Goal: Information Seeking & Learning: Learn about a topic

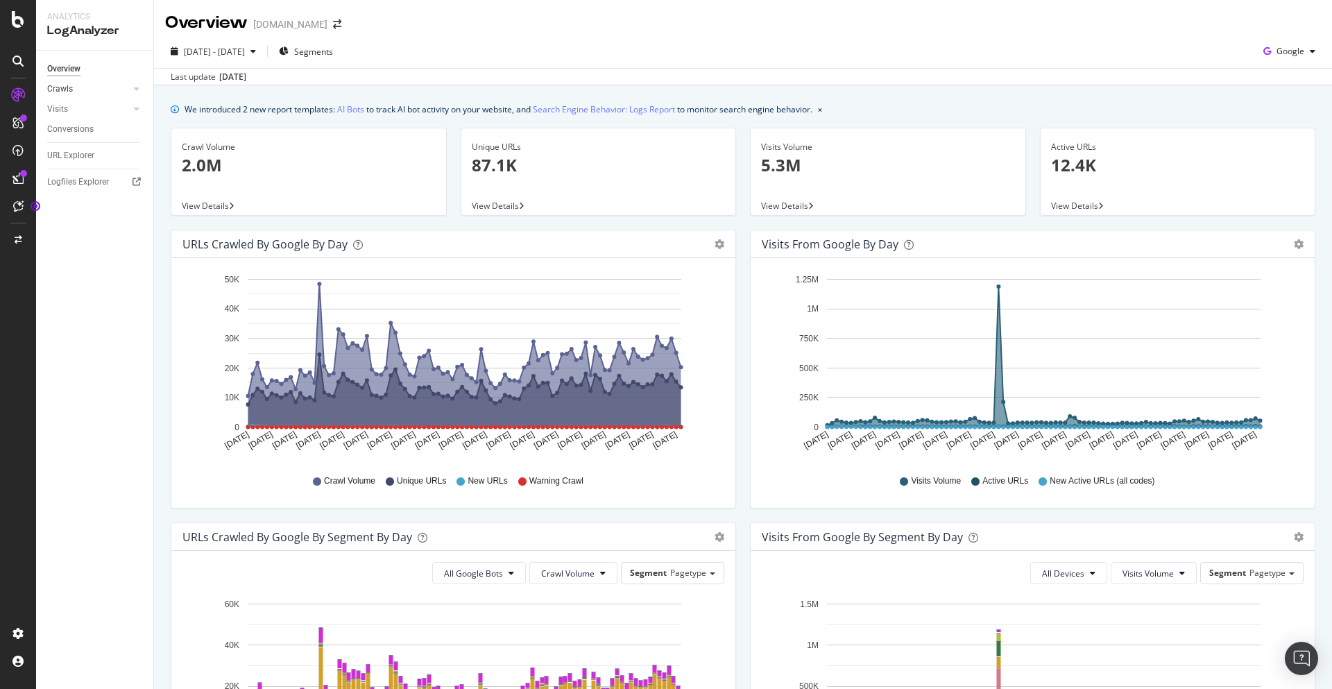
click at [99, 90] on link "Crawls" at bounding box center [88, 89] width 83 height 15
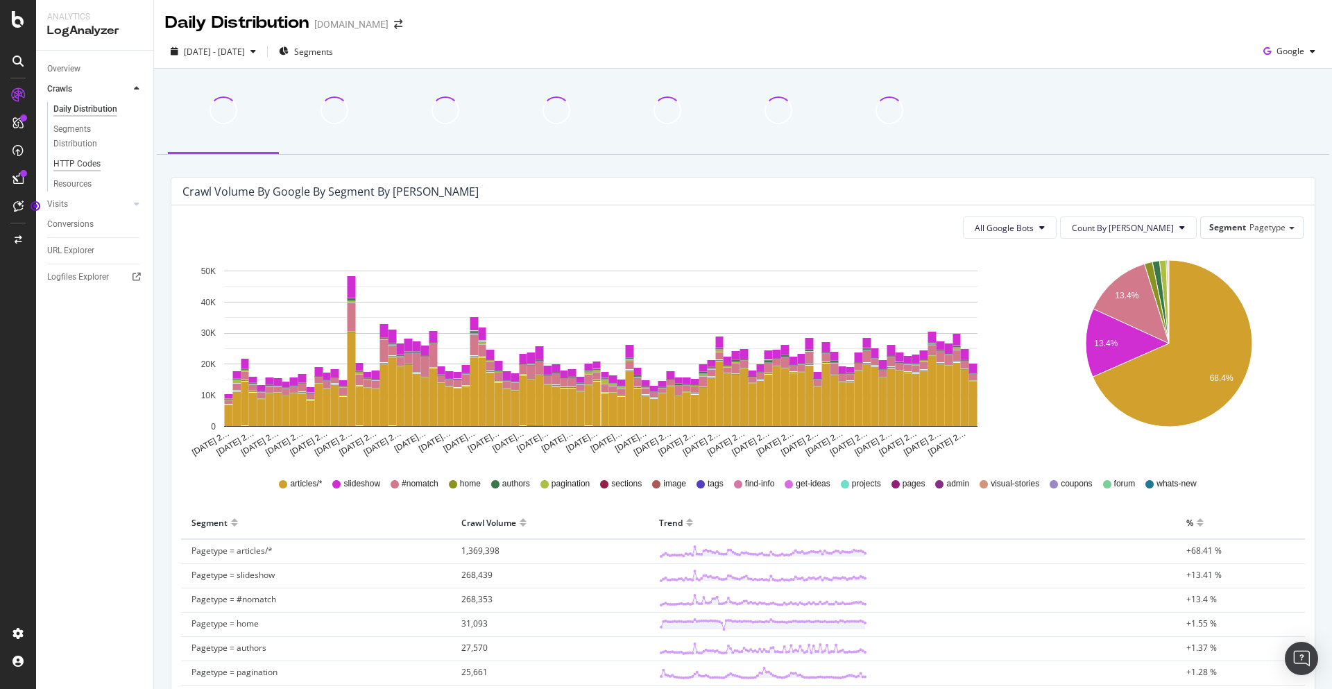
click at [83, 167] on div "HTTP Codes" at bounding box center [76, 164] width 47 height 15
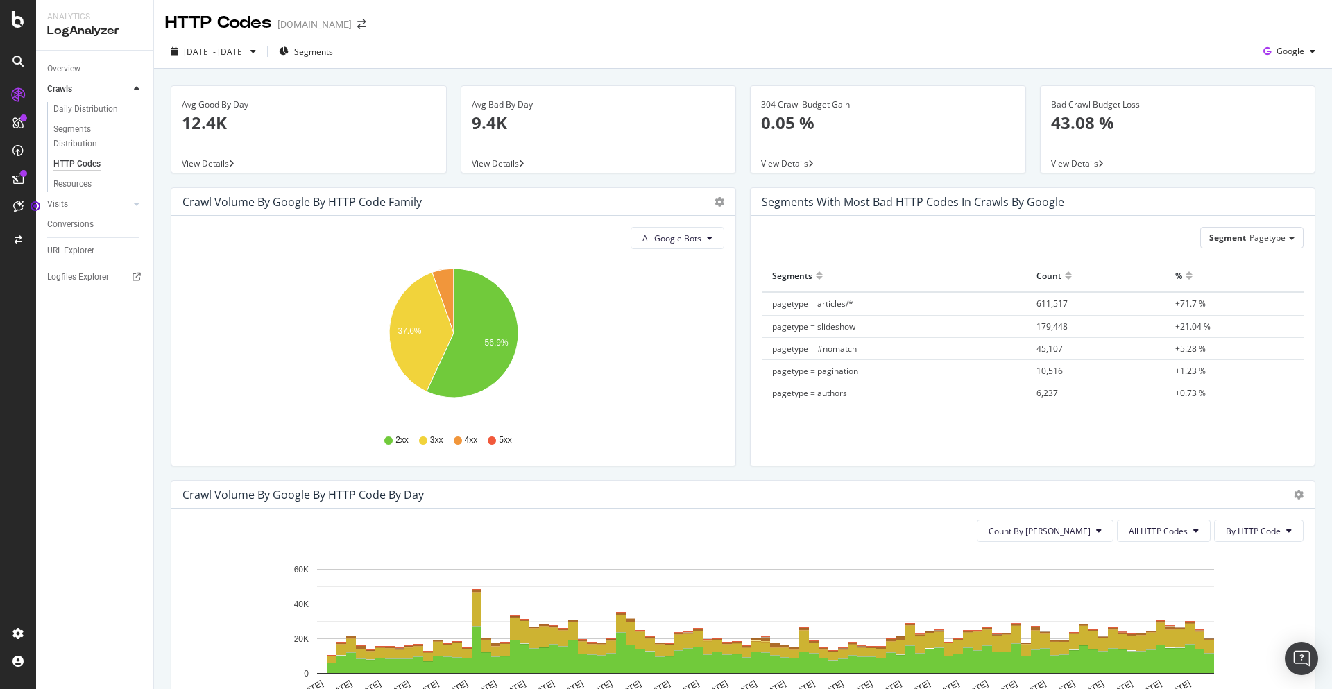
scroll to position [247, 0]
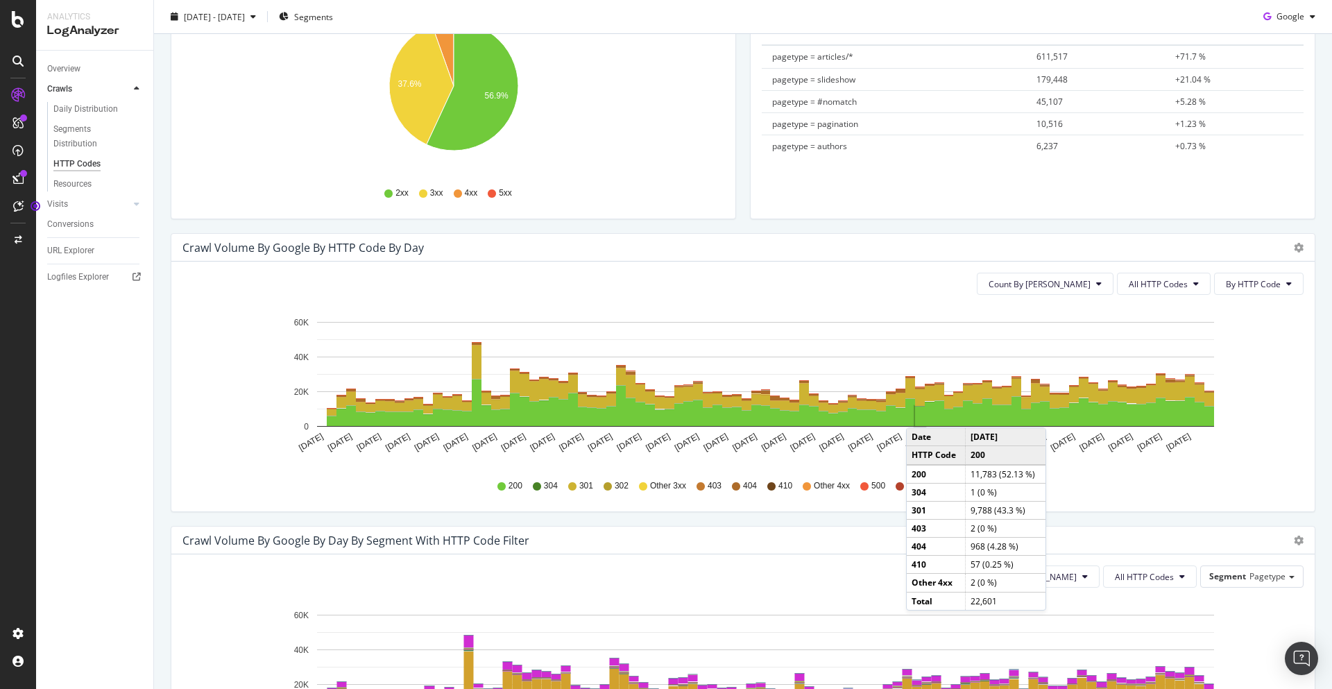
click at [920, 414] on rect "A chart." at bounding box center [920, 416] width 10 height 19
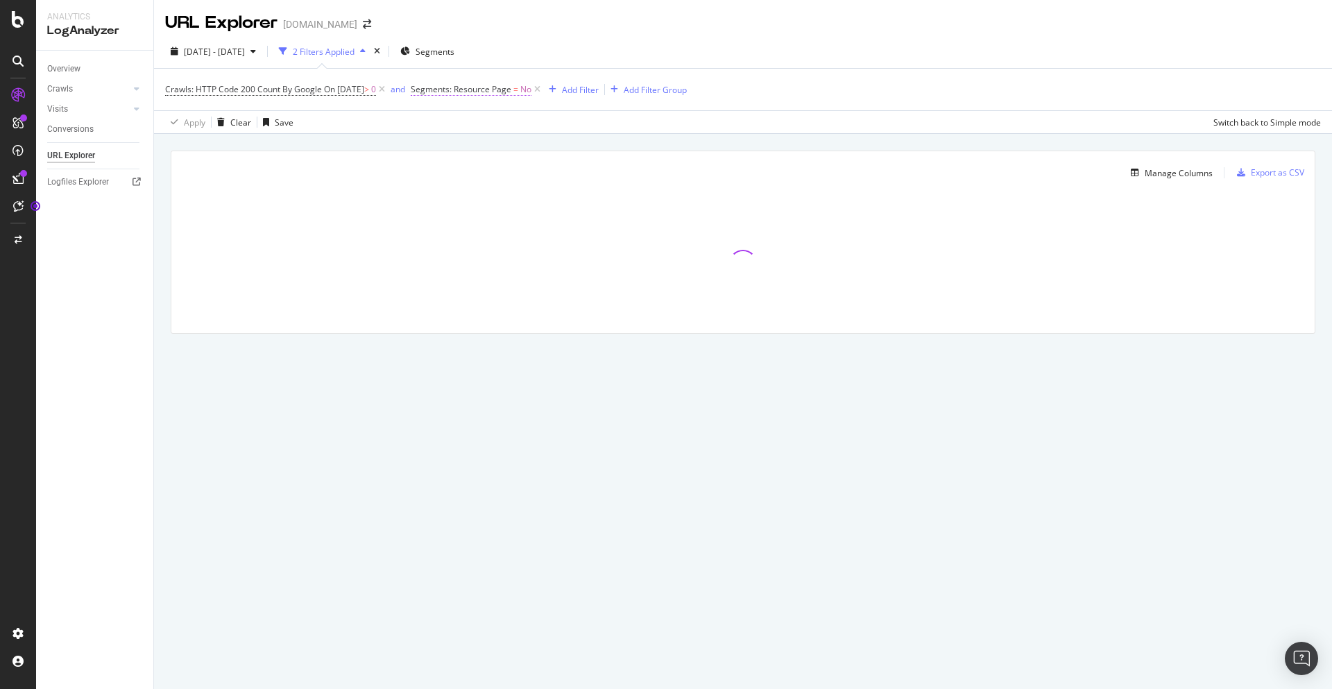
click at [469, 88] on span "Segments: Resource Page" at bounding box center [461, 89] width 101 height 12
drag, startPoint x: 565, startPoint y: 65, endPoint x: 547, endPoint y: 75, distance: 20.8
click at [565, 65] on div "[DATE] - [DATE] 2 Filters Applied Segments" at bounding box center [743, 54] width 1178 height 28
click at [543, 89] on icon at bounding box center [537, 90] width 12 height 14
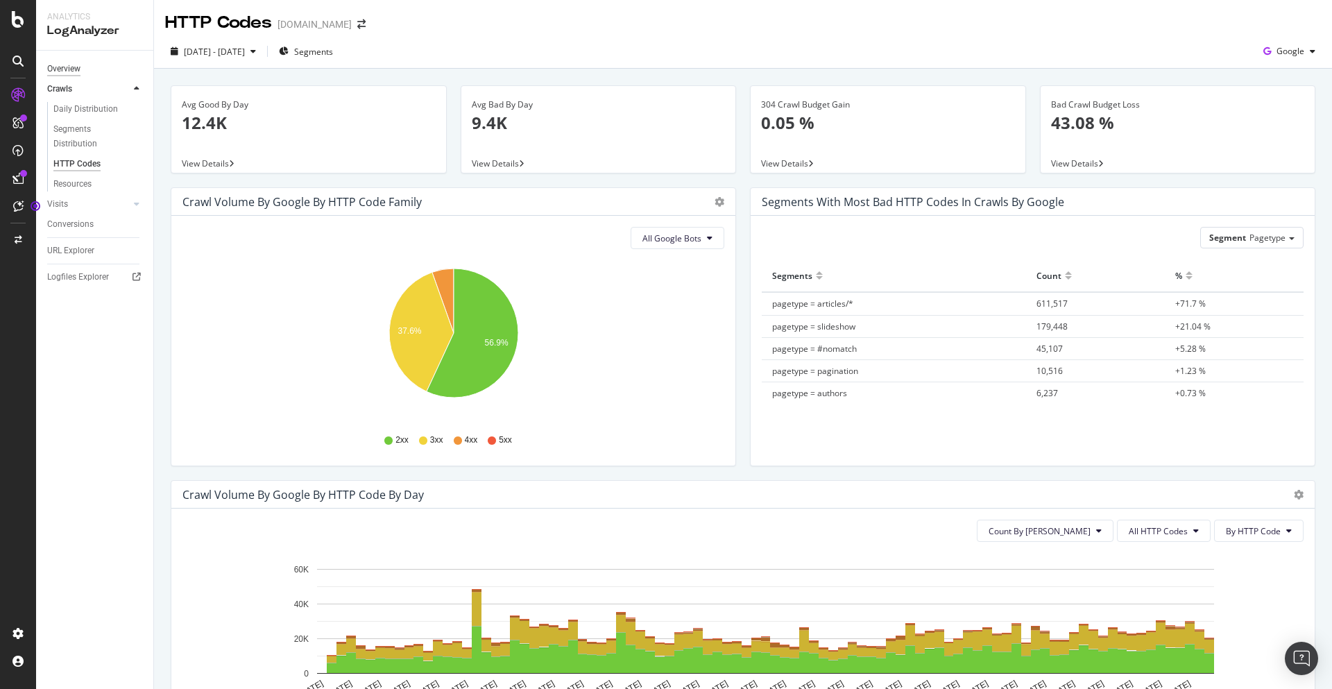
click at [56, 66] on div "Overview" at bounding box center [63, 69] width 33 height 15
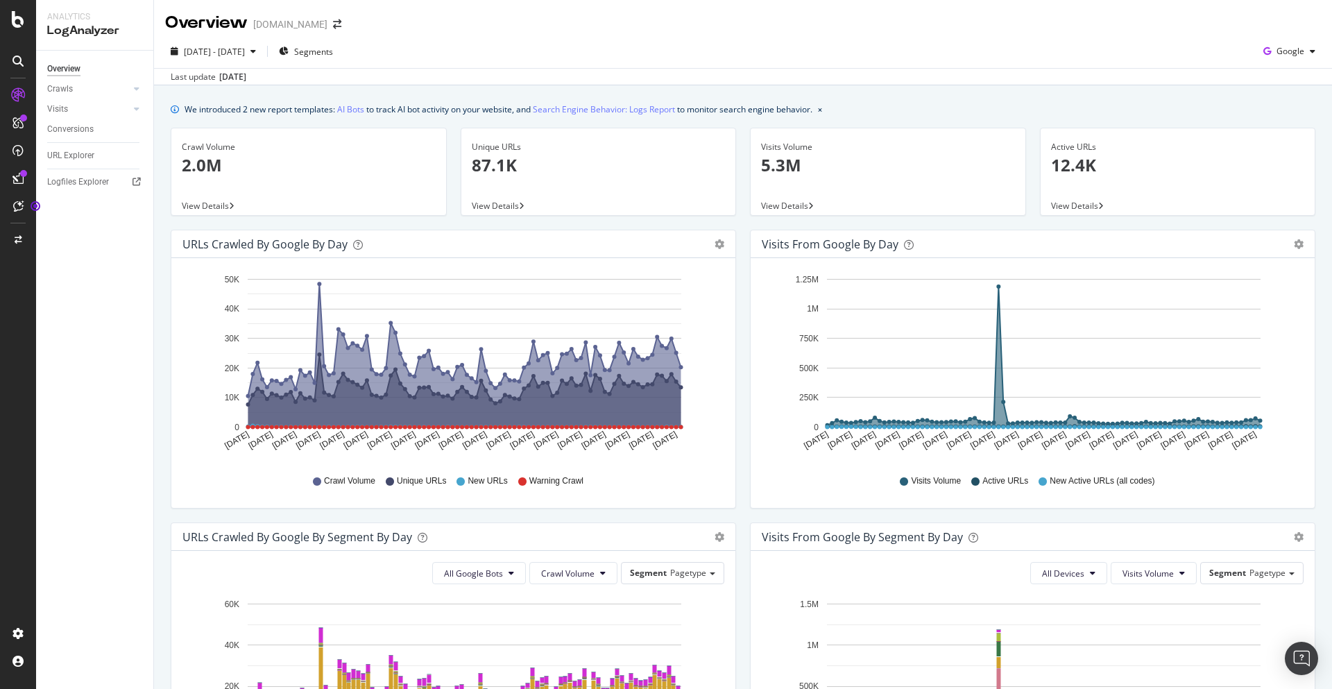
click at [627, 376] on icon "A chart." at bounding box center [464, 355] width 433 height 143
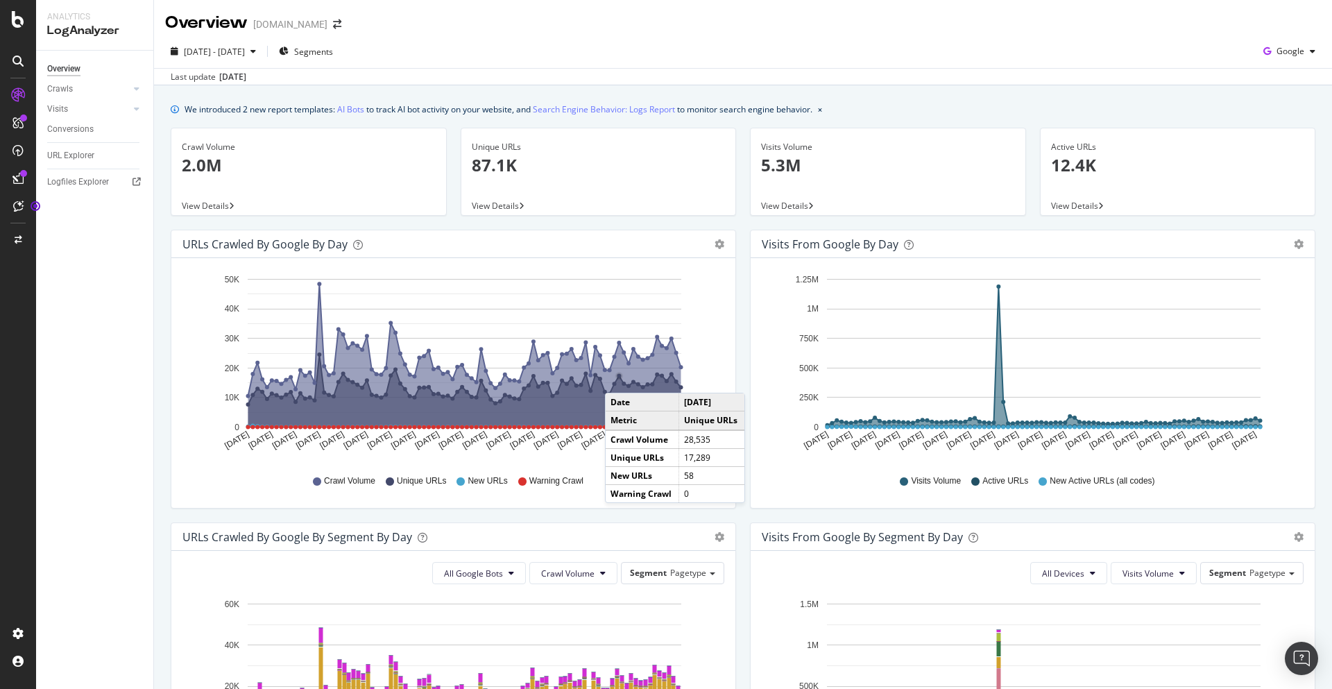
click at [619, 379] on circle "A chart." at bounding box center [619, 376] width 6 height 6
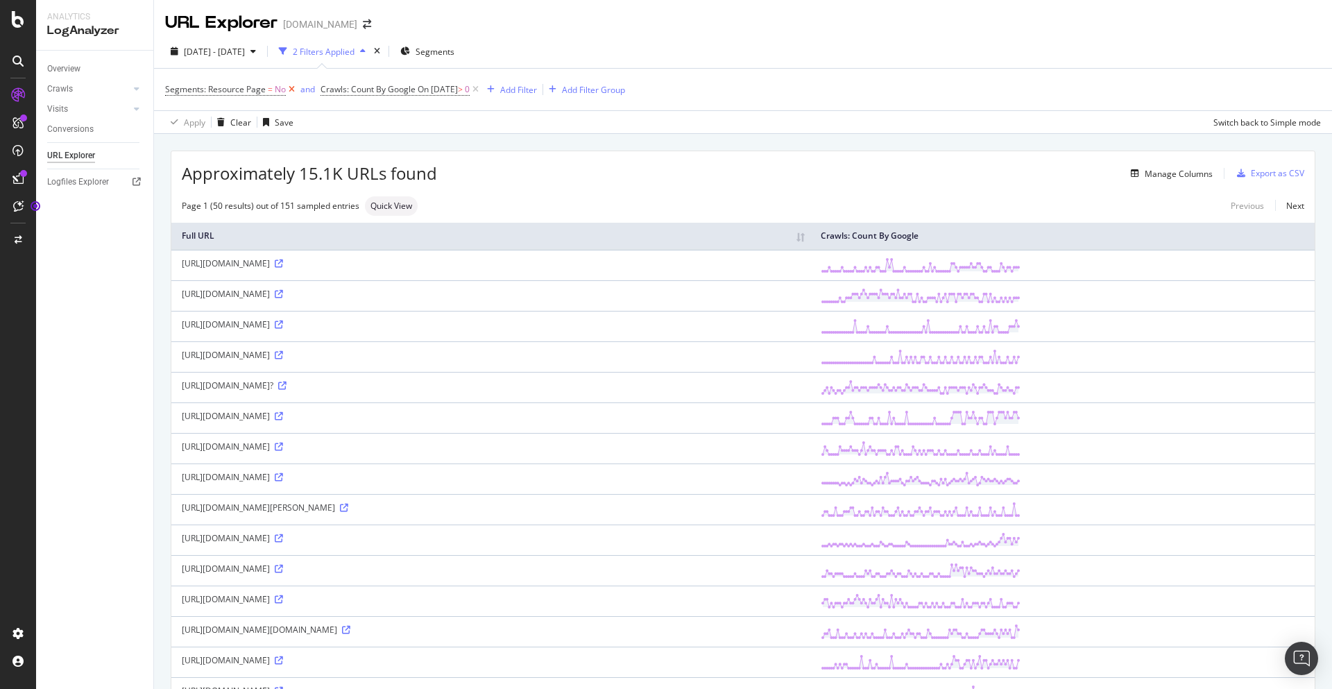
click at [293, 90] on icon at bounding box center [292, 90] width 12 height 14
click at [88, 221] on div "CustomReports" at bounding box center [85, 214] width 68 height 14
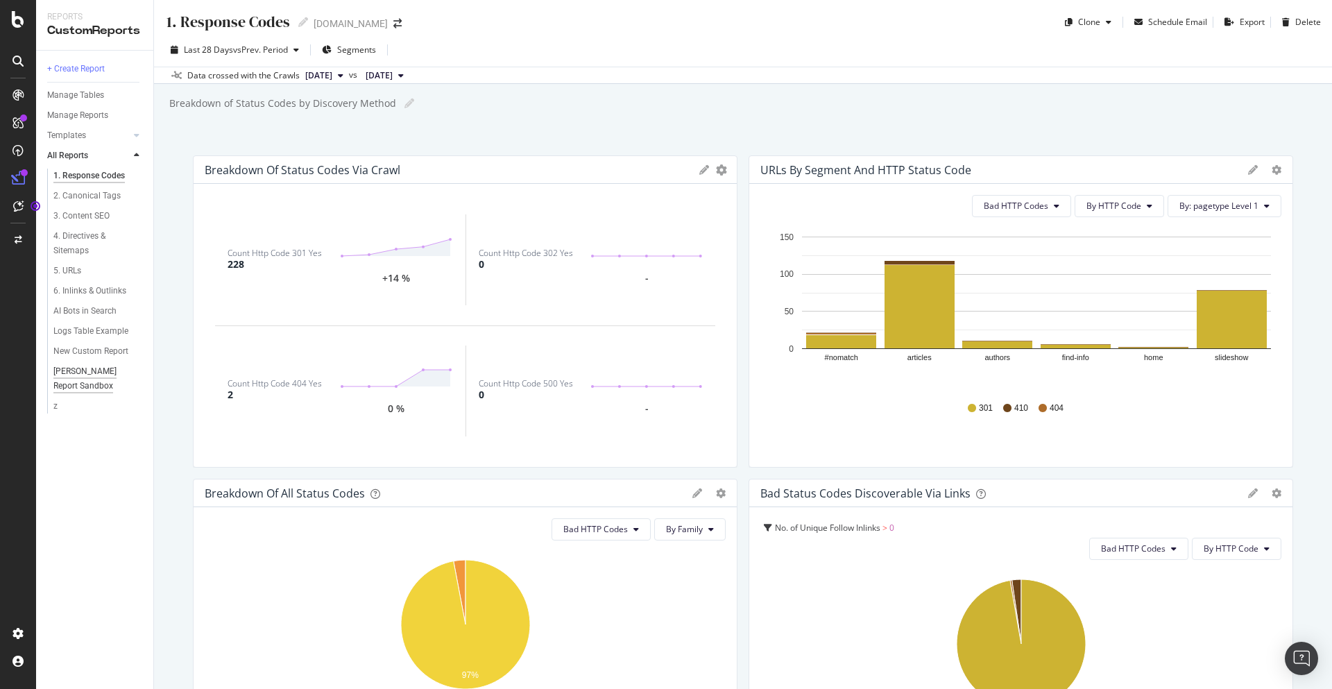
click at [73, 382] on div "[PERSON_NAME] Report Sandbox" at bounding box center [93, 378] width 81 height 29
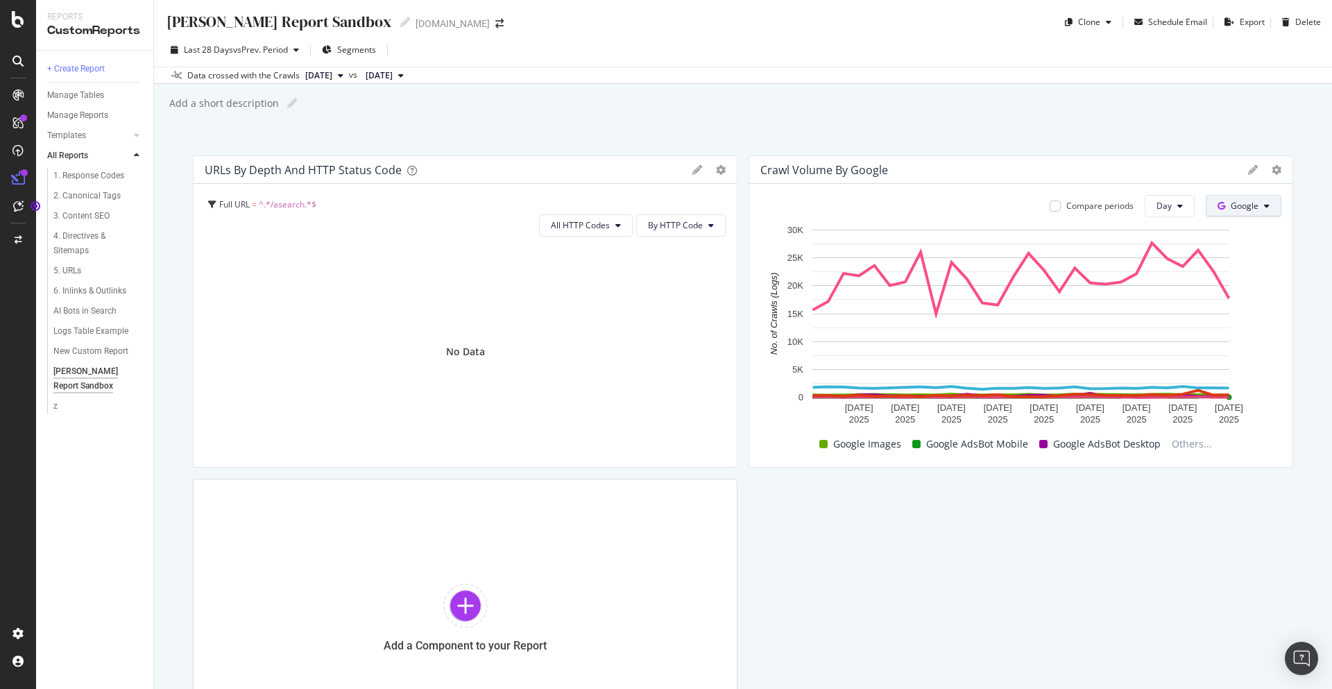
click at [1251, 205] on span "Google" at bounding box center [1245, 206] width 28 height 12
click at [1250, 184] on div "Compare periods Day Google [DATE] [DATE] [DATE] [DATE] [DATE] [DATE] [DATE] [DA…" at bounding box center [1020, 325] width 543 height 283
click at [1251, 167] on icon at bounding box center [1253, 170] width 10 height 10
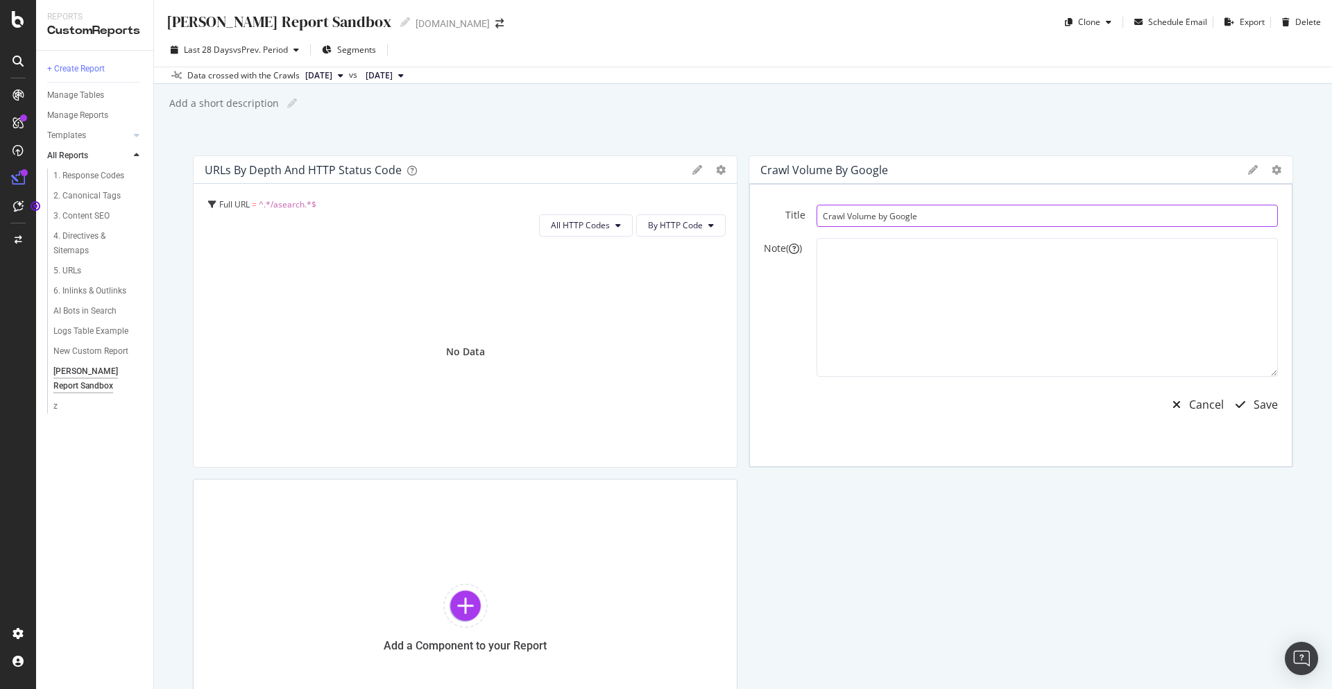
click at [978, 224] on input "Crawl Volume by Google" at bounding box center [1047, 216] width 461 height 22
click at [999, 307] on textarea at bounding box center [1047, 307] width 461 height 139
click at [1274, 411] on div "Save" at bounding box center [1266, 405] width 24 height 16
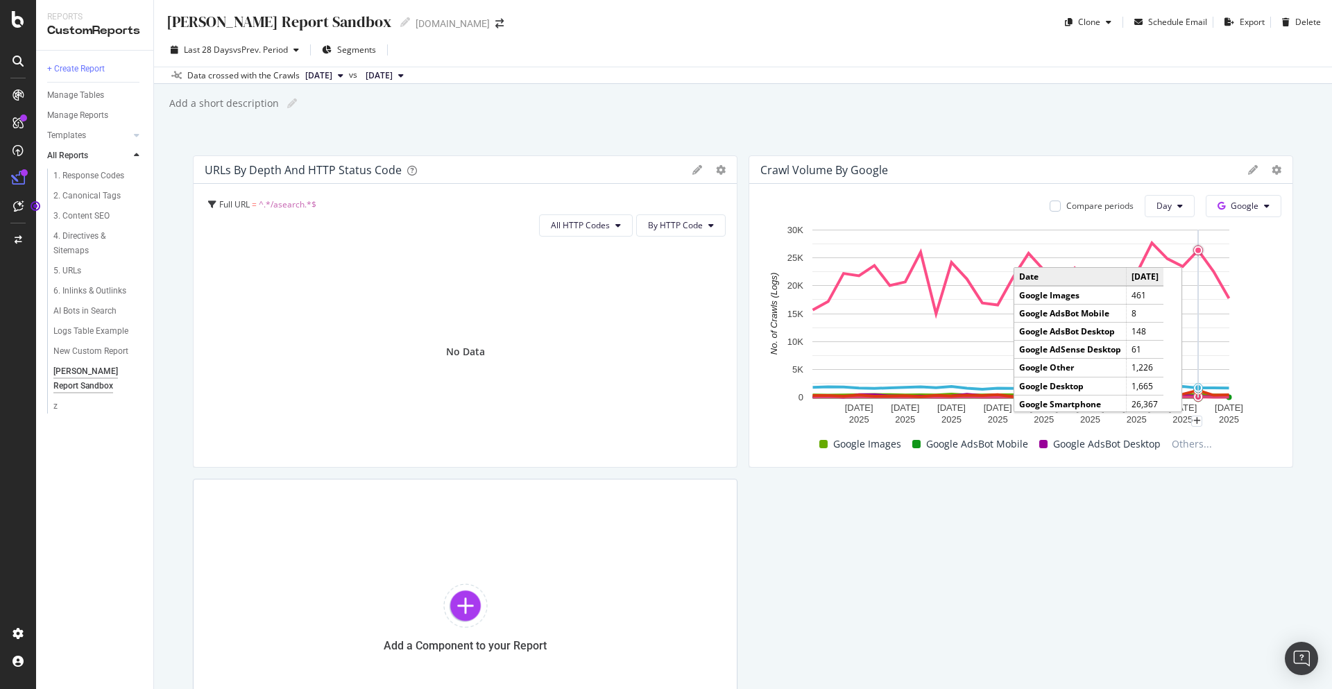
click at [1196, 253] on circle "A chart." at bounding box center [1198, 250] width 9 height 9
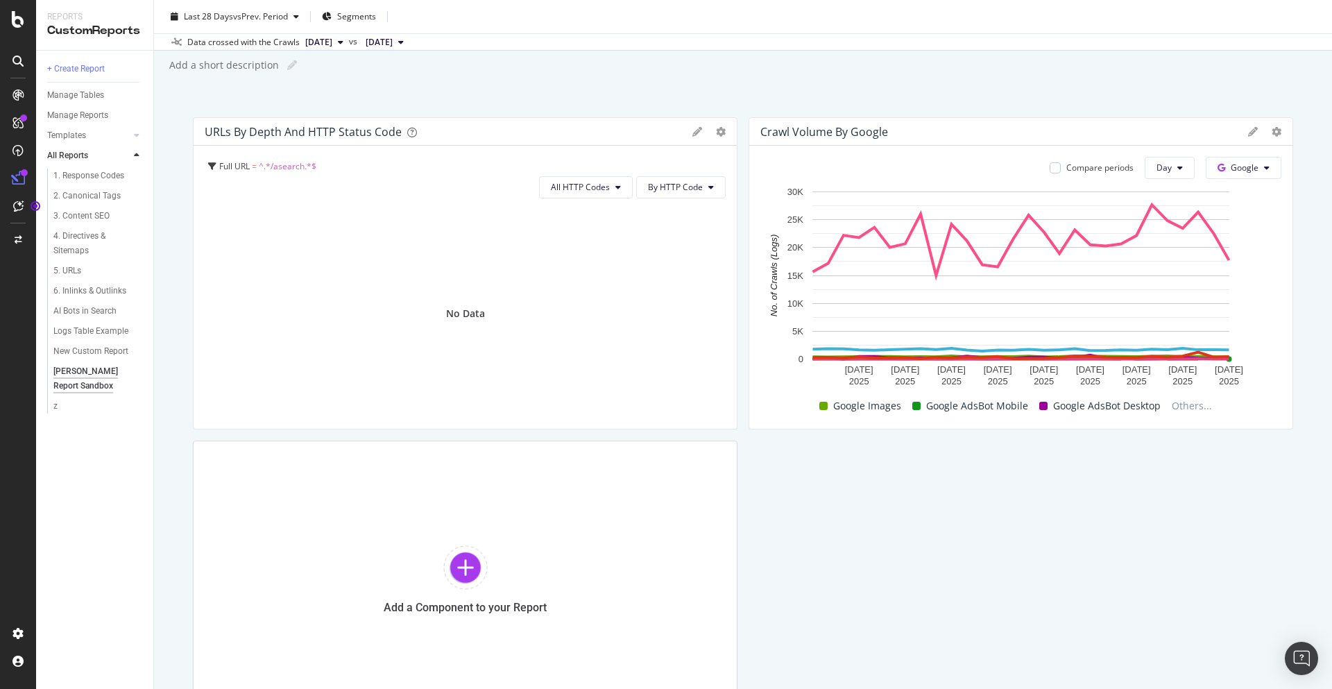
scroll to position [53, 0]
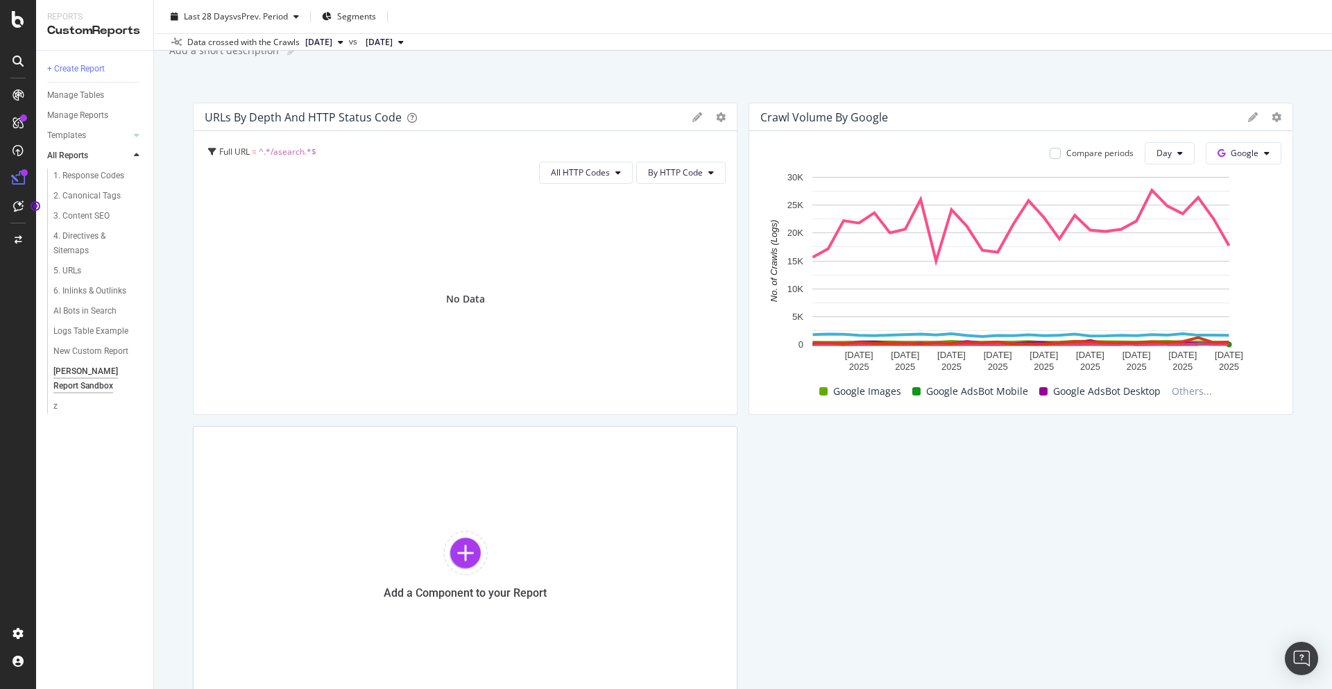
click at [1252, 120] on icon at bounding box center [1253, 117] width 10 height 10
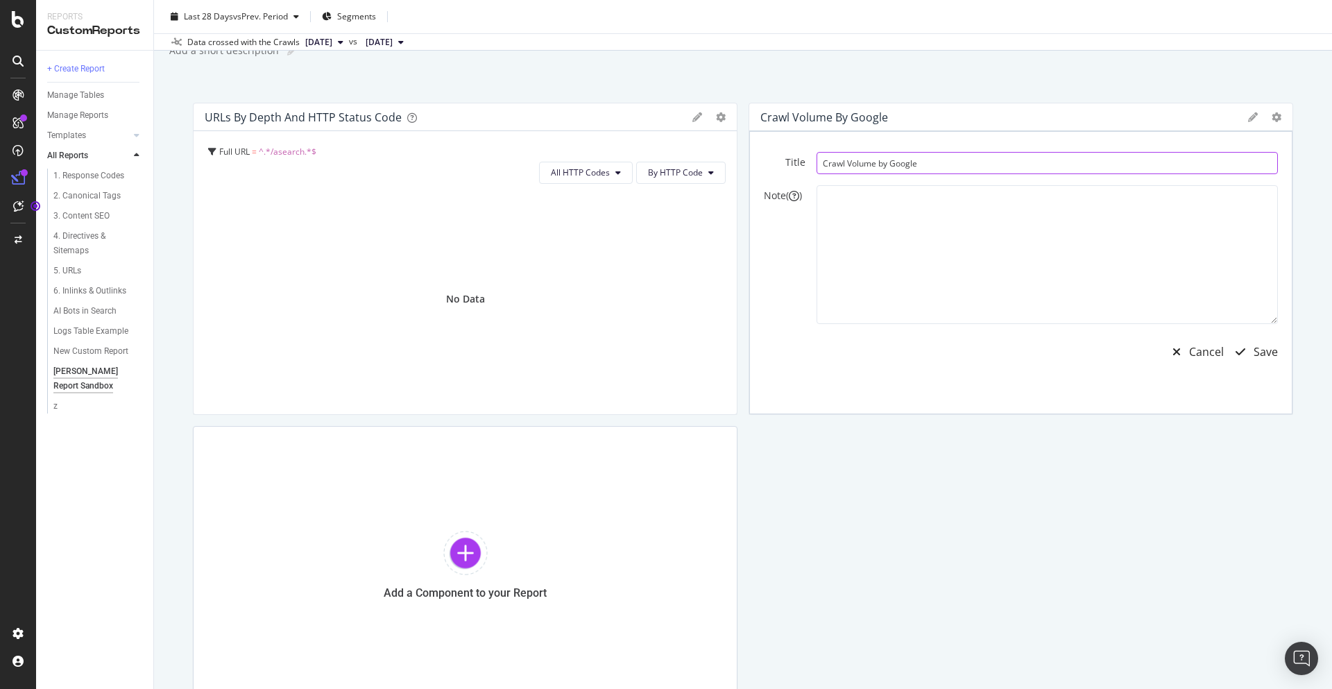
click at [941, 167] on input "Crawl Volume by Google" at bounding box center [1047, 163] width 461 height 22
click at [988, 222] on textarea at bounding box center [1047, 257] width 461 height 139
click at [1179, 357] on icon "button" at bounding box center [1177, 354] width 8 height 11
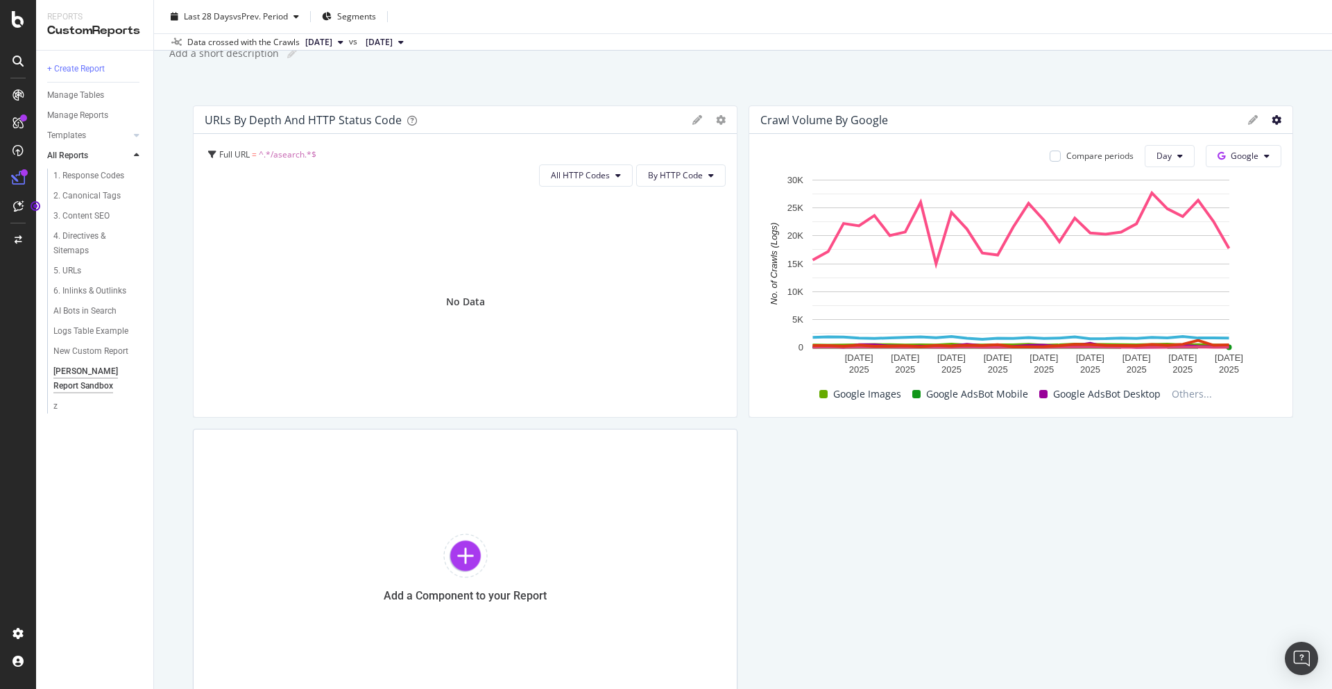
click at [1275, 123] on icon at bounding box center [1277, 120] width 10 height 10
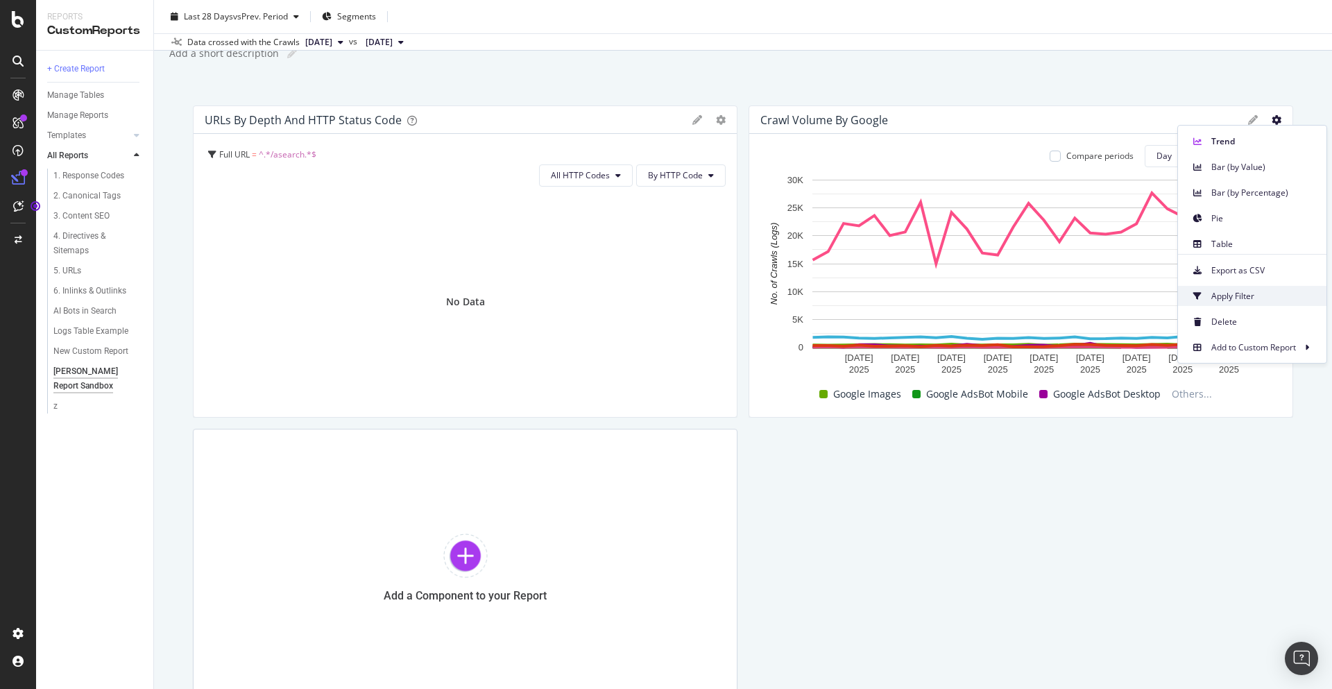
click at [1256, 296] on span "Apply Filter" at bounding box center [1263, 296] width 104 height 12
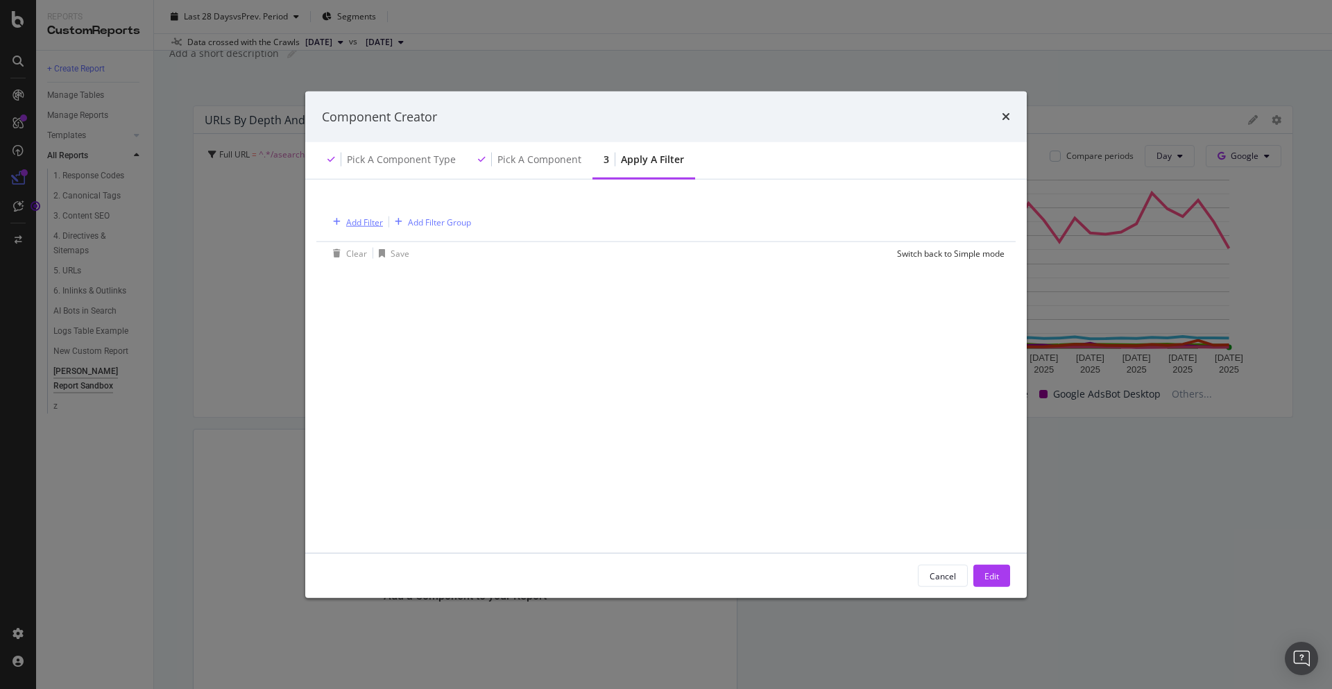
click at [370, 222] on div "Add Filter" at bounding box center [364, 222] width 37 height 12
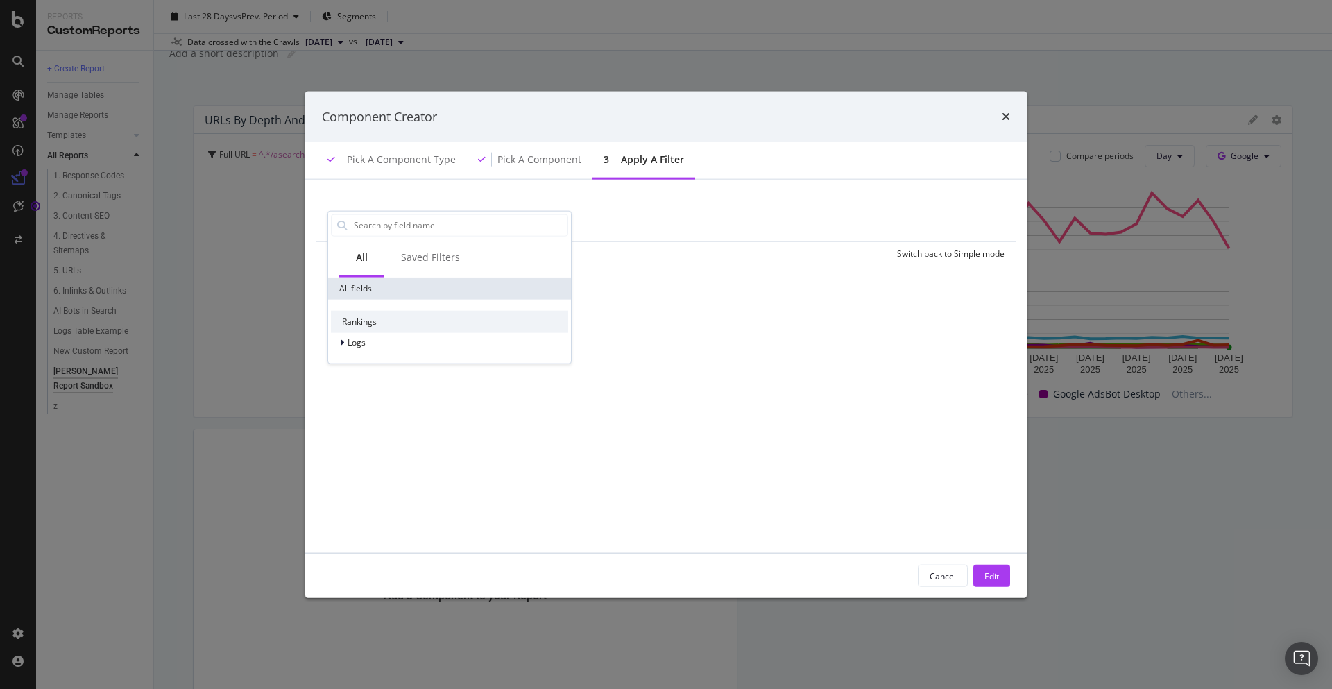
click at [579, 200] on div "Add Filter Add Filter Group Clear Save Switch back to Simple mode All Saved Fil…" at bounding box center [666, 230] width 688 height 68
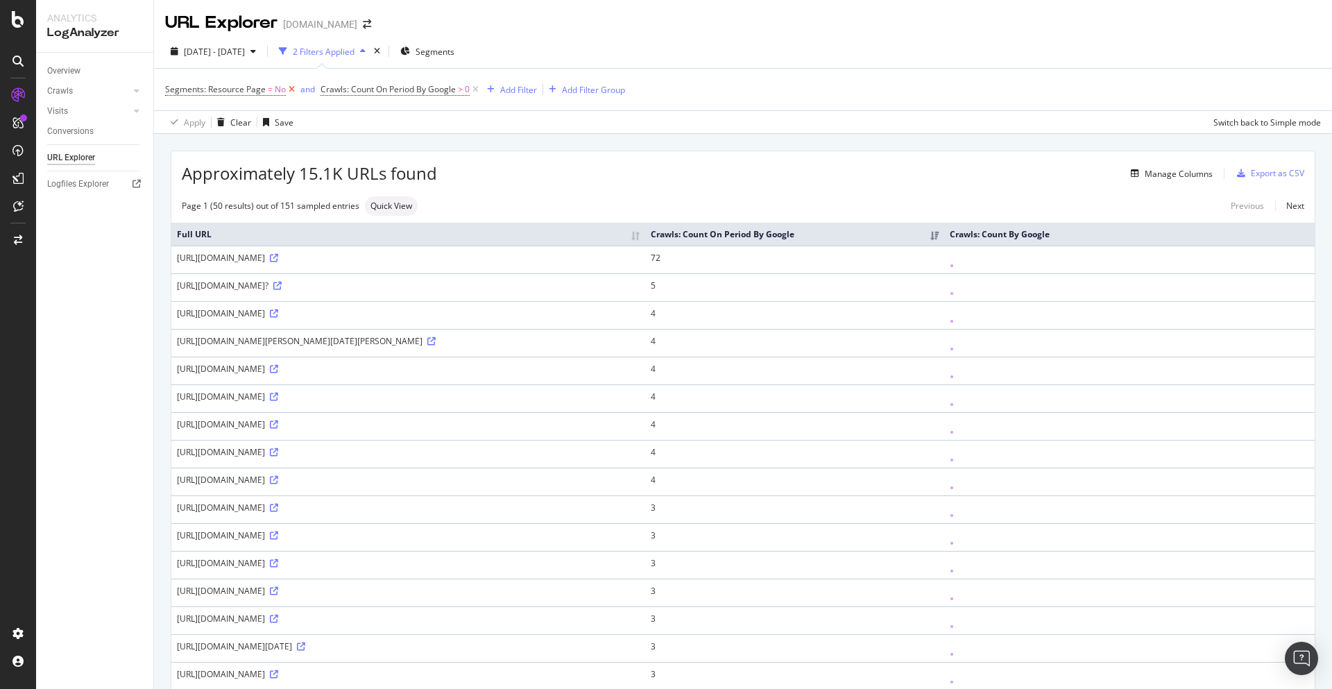
click at [291, 92] on icon at bounding box center [292, 90] width 12 height 14
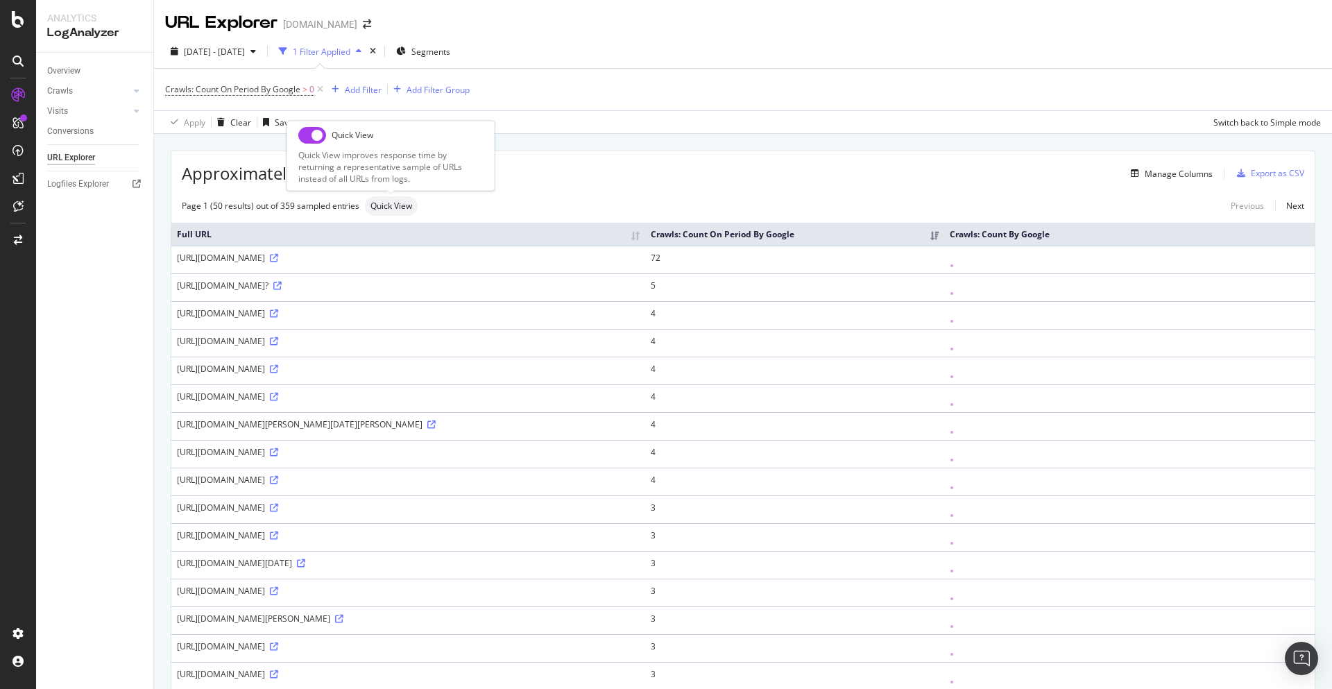
click at [400, 207] on span "Quick View" at bounding box center [391, 206] width 42 height 8
click at [309, 130] on input "checkbox" at bounding box center [312, 135] width 28 height 17
checkbox input "true"
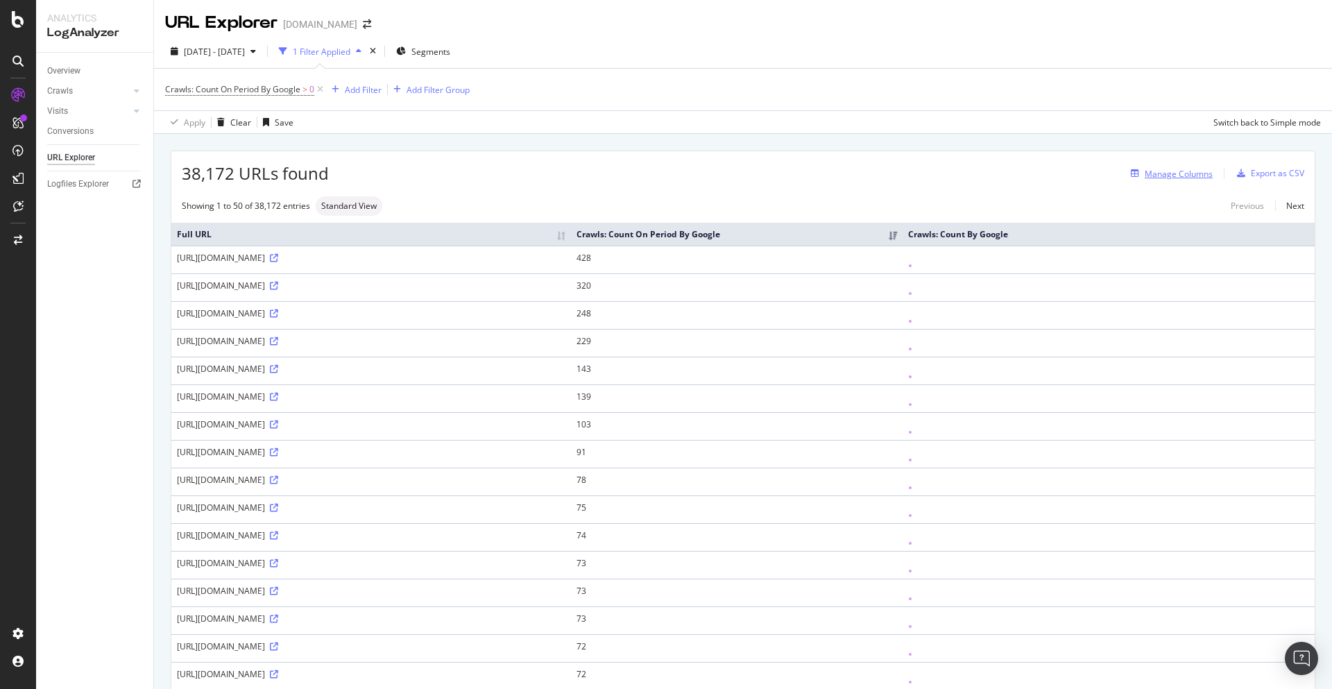
click at [1170, 170] on div "Manage Columns" at bounding box center [1179, 174] width 68 height 12
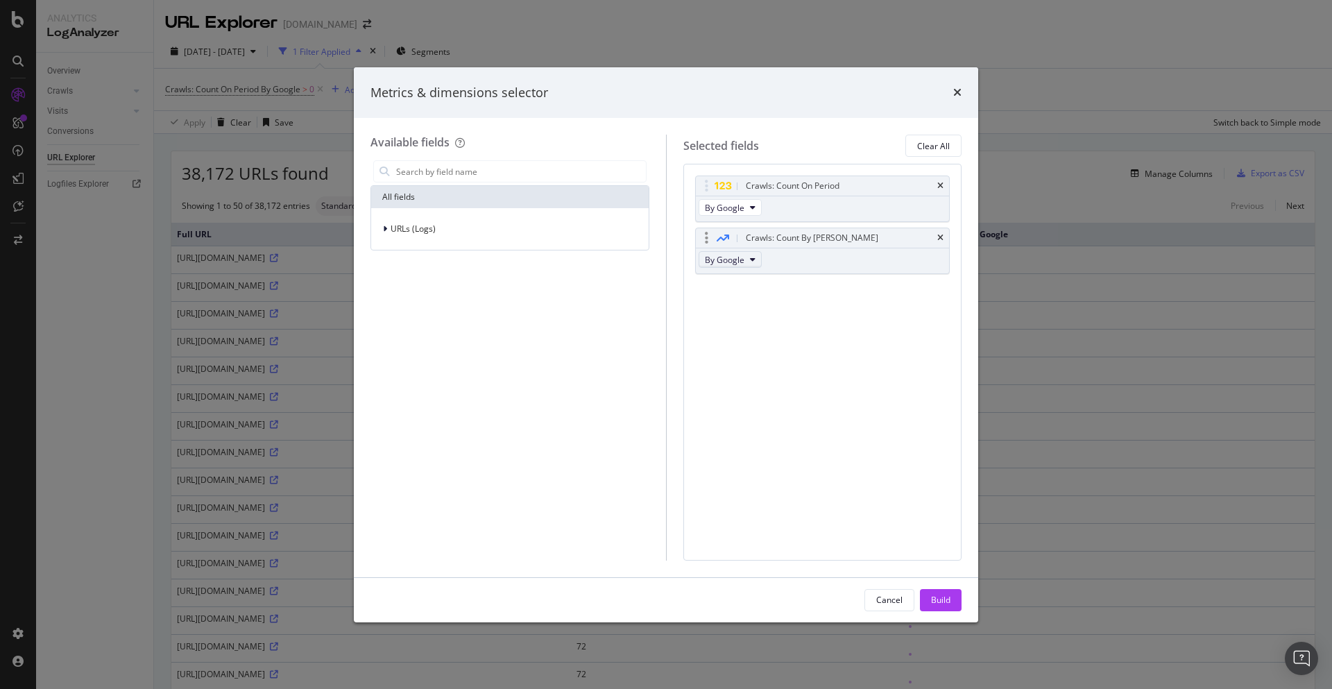
click at [760, 260] on button "By Google" at bounding box center [730, 259] width 63 height 17
click at [957, 96] on icon "times" at bounding box center [957, 92] width 8 height 11
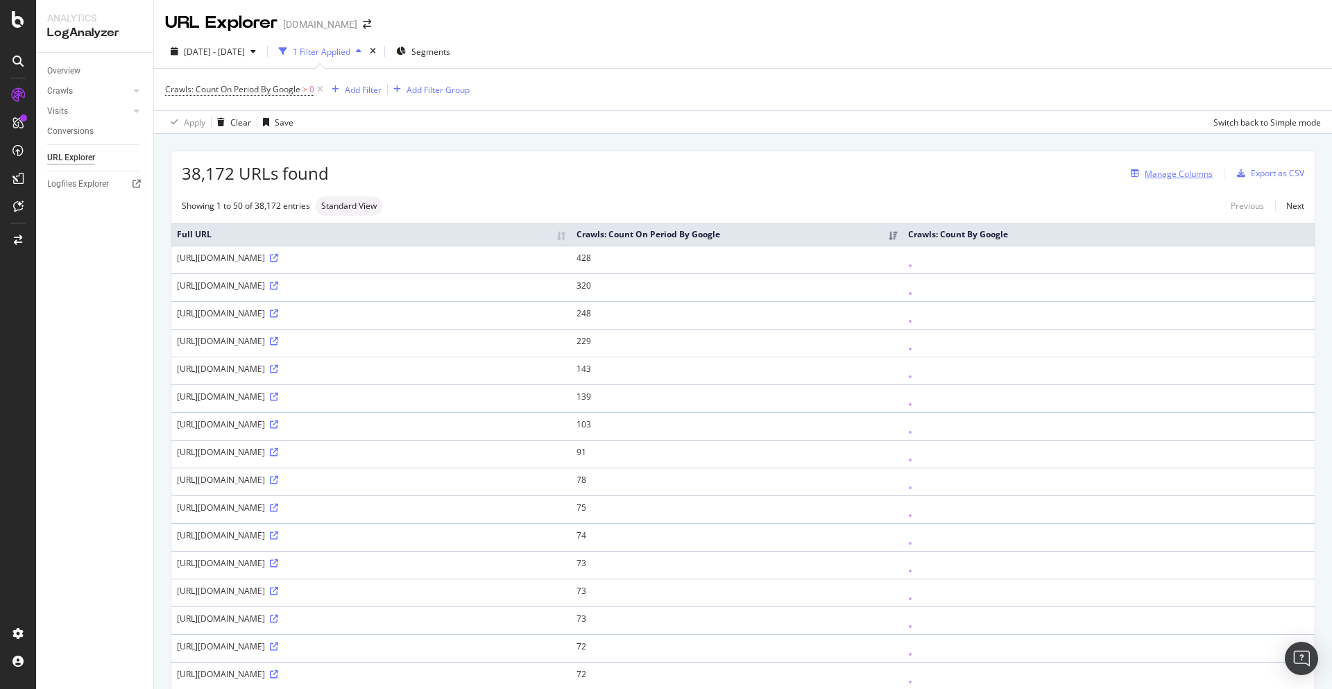
click at [1172, 175] on div "Manage Columns" at bounding box center [1179, 174] width 68 height 12
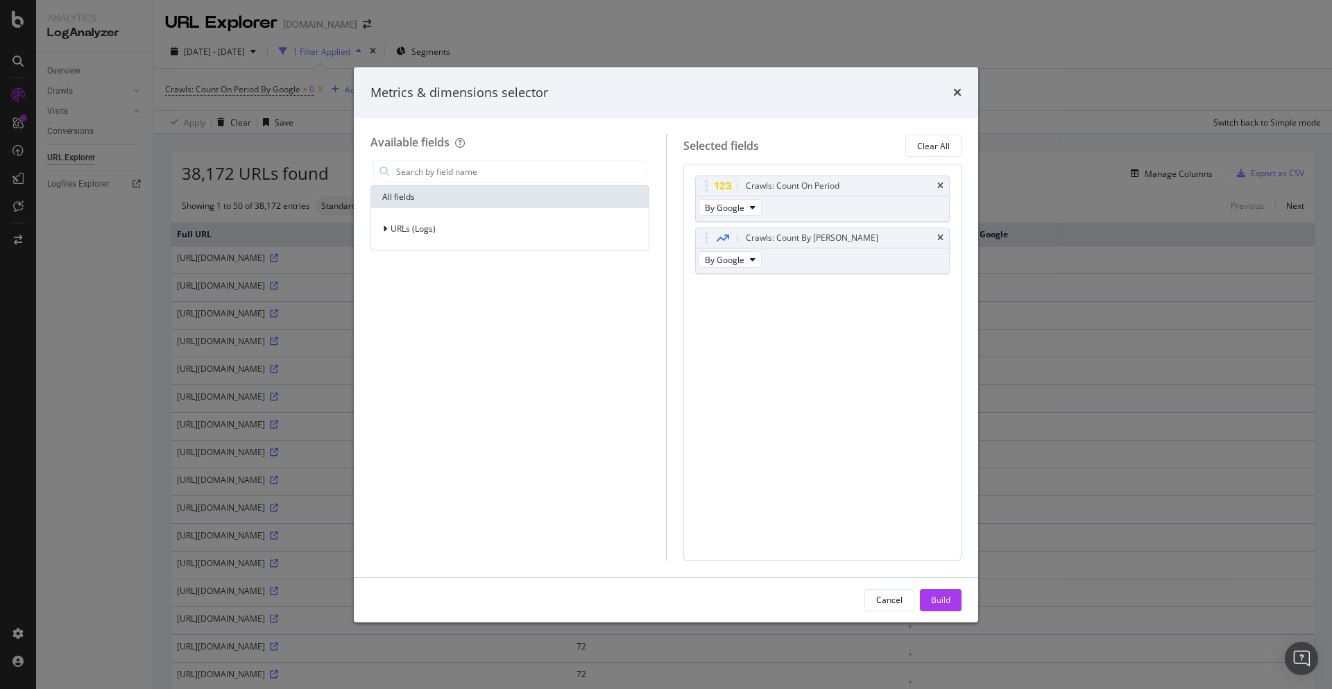
click at [961, 96] on icon "times" at bounding box center [957, 92] width 8 height 11
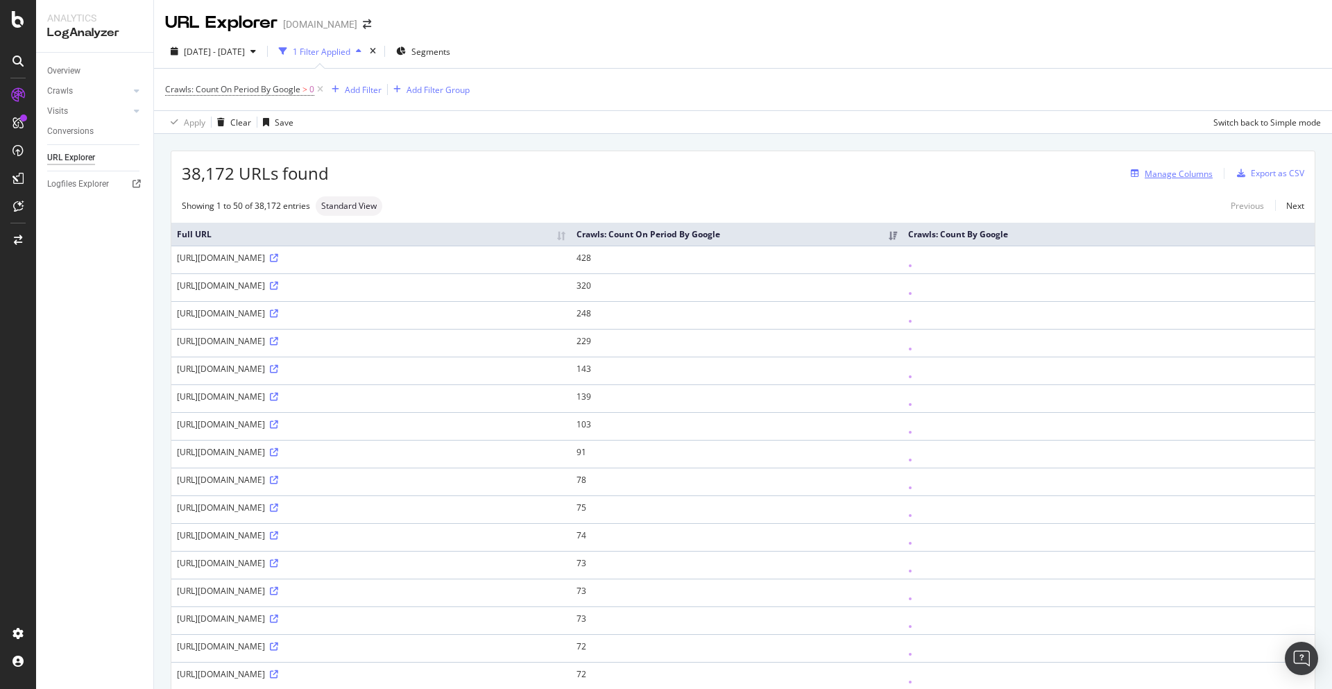
click at [1182, 179] on div "Manage Columns" at bounding box center [1179, 174] width 68 height 12
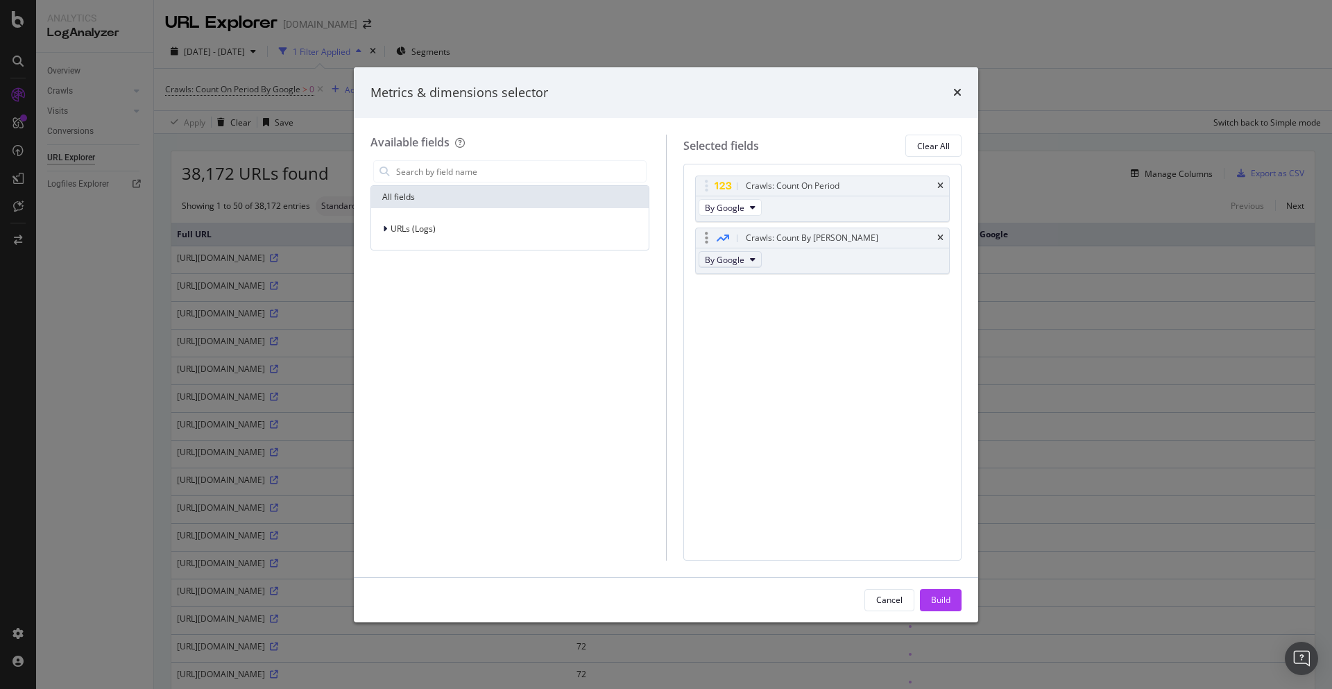
click at [747, 262] on button "By Google" at bounding box center [730, 259] width 63 height 17
click at [762, 309] on span "By Google Smartphone" at bounding box center [765, 312] width 110 height 12
click at [939, 186] on icon "times" at bounding box center [940, 186] width 6 height 8
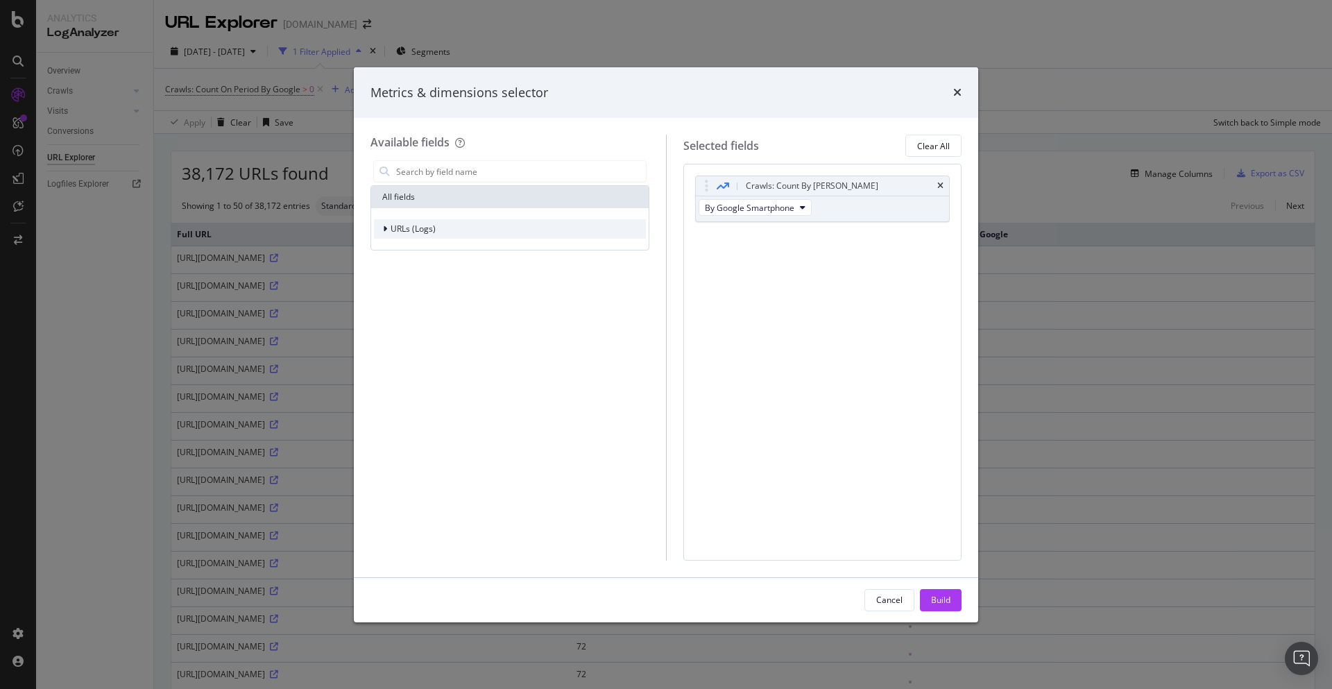
click at [407, 226] on span "URLs (Logs)" at bounding box center [413, 229] width 45 height 12
click at [450, 167] on input "modal" at bounding box center [520, 171] width 251 height 21
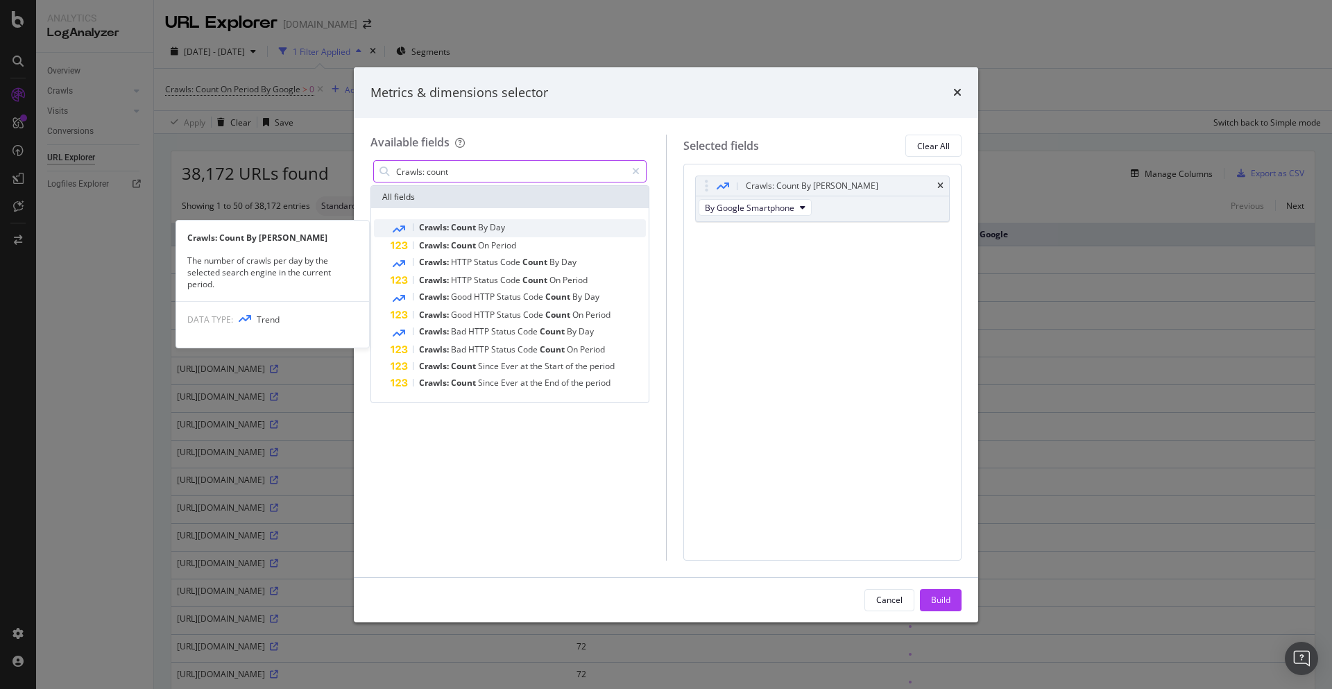
type input "Crawls: count"
click at [493, 228] on span "Day" at bounding box center [497, 227] width 15 height 12
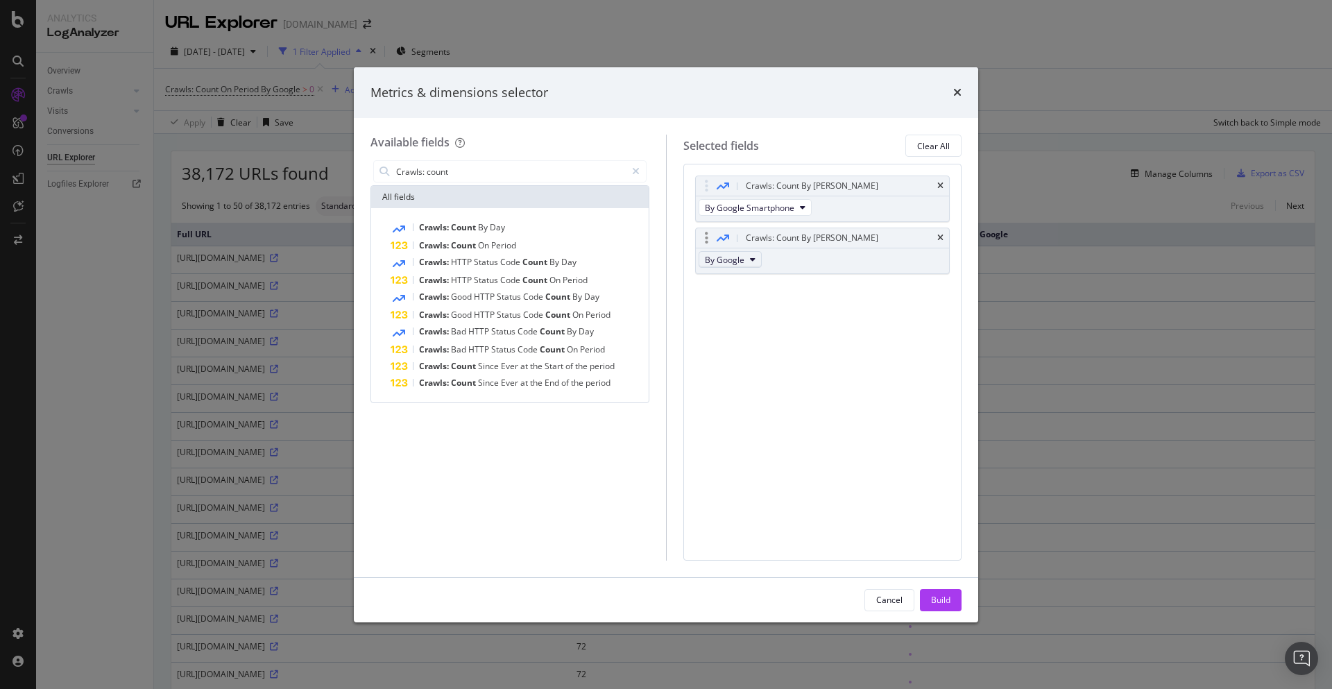
click at [750, 258] on icon "modal" at bounding box center [753, 259] width 6 height 8
click at [764, 334] on span "By Google Images" at bounding box center [765, 335] width 110 height 12
click at [493, 227] on span "Day" at bounding box center [497, 227] width 15 height 12
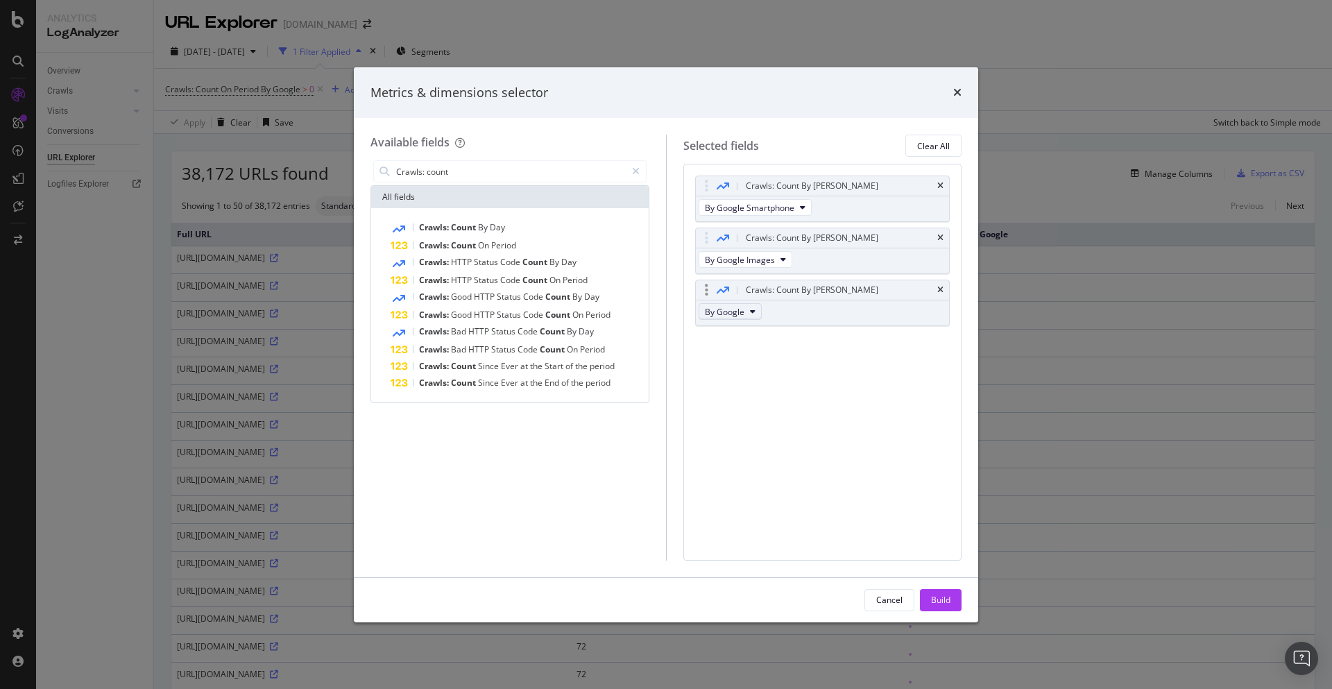
click at [743, 312] on span "By Google" at bounding box center [725, 312] width 40 height 12
click at [763, 353] on span "By Google Desktop" at bounding box center [765, 354] width 110 height 12
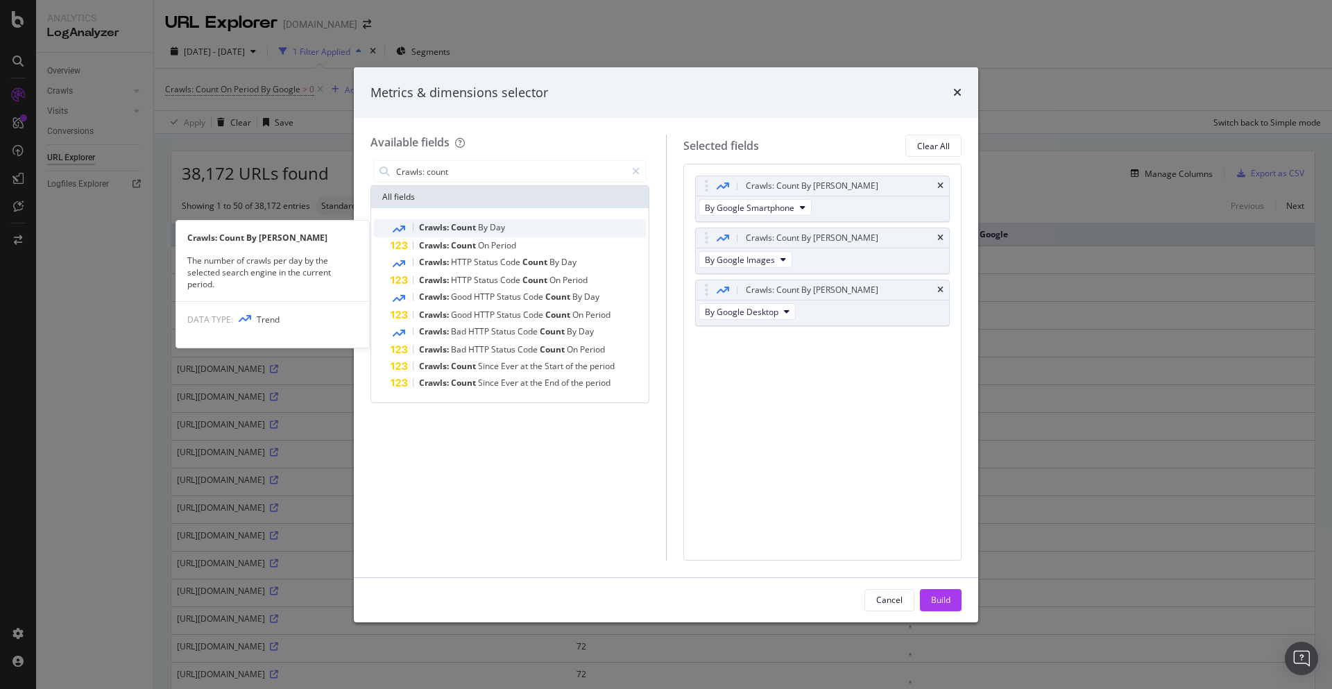
click at [527, 229] on div "Crawls: Count By Day" at bounding box center [518, 228] width 255 height 18
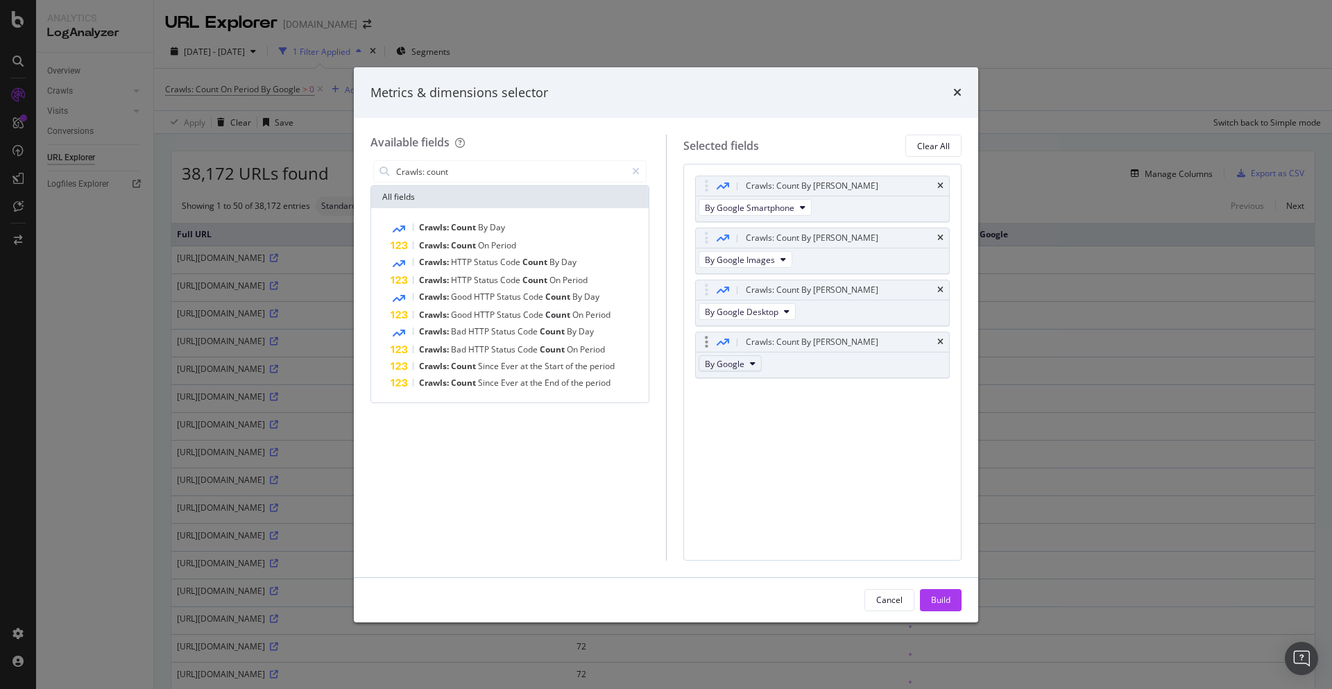
click at [740, 369] on span "By Google" at bounding box center [725, 364] width 40 height 12
click at [756, 419] on span "By Google Video" at bounding box center [765, 417] width 110 height 12
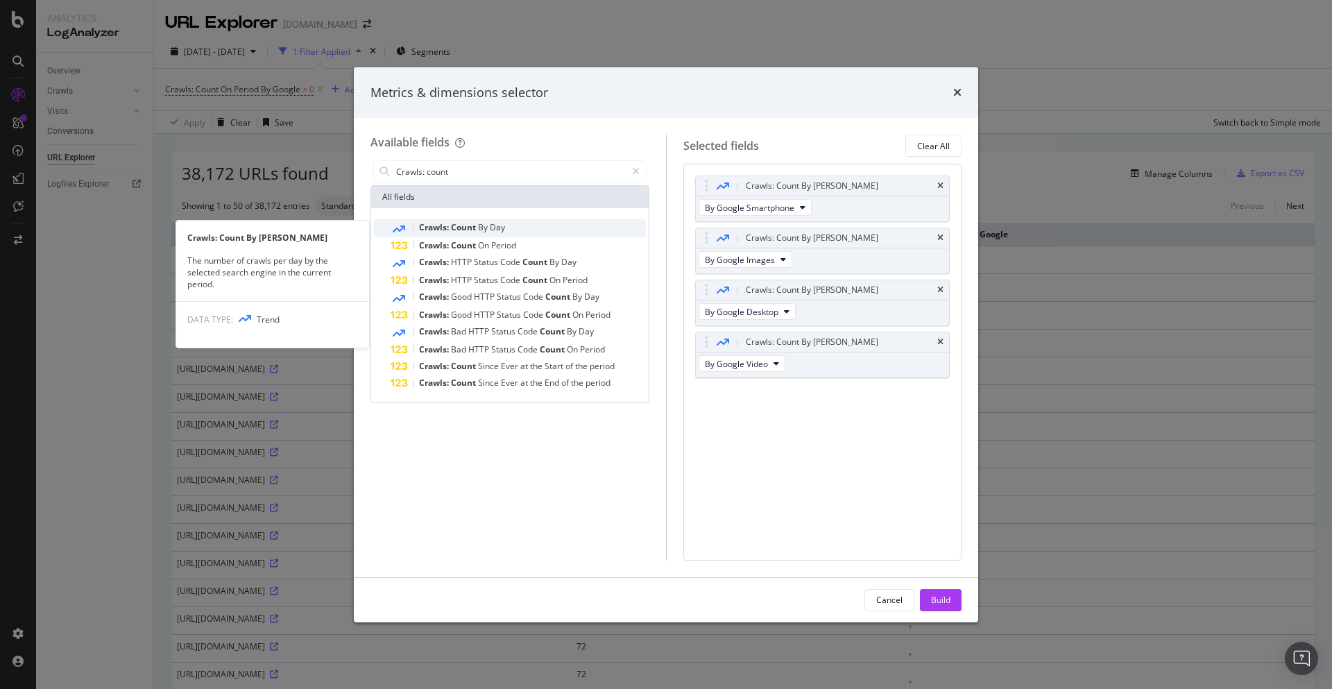
click at [515, 223] on div "Crawls: Count By Day" at bounding box center [518, 228] width 255 height 18
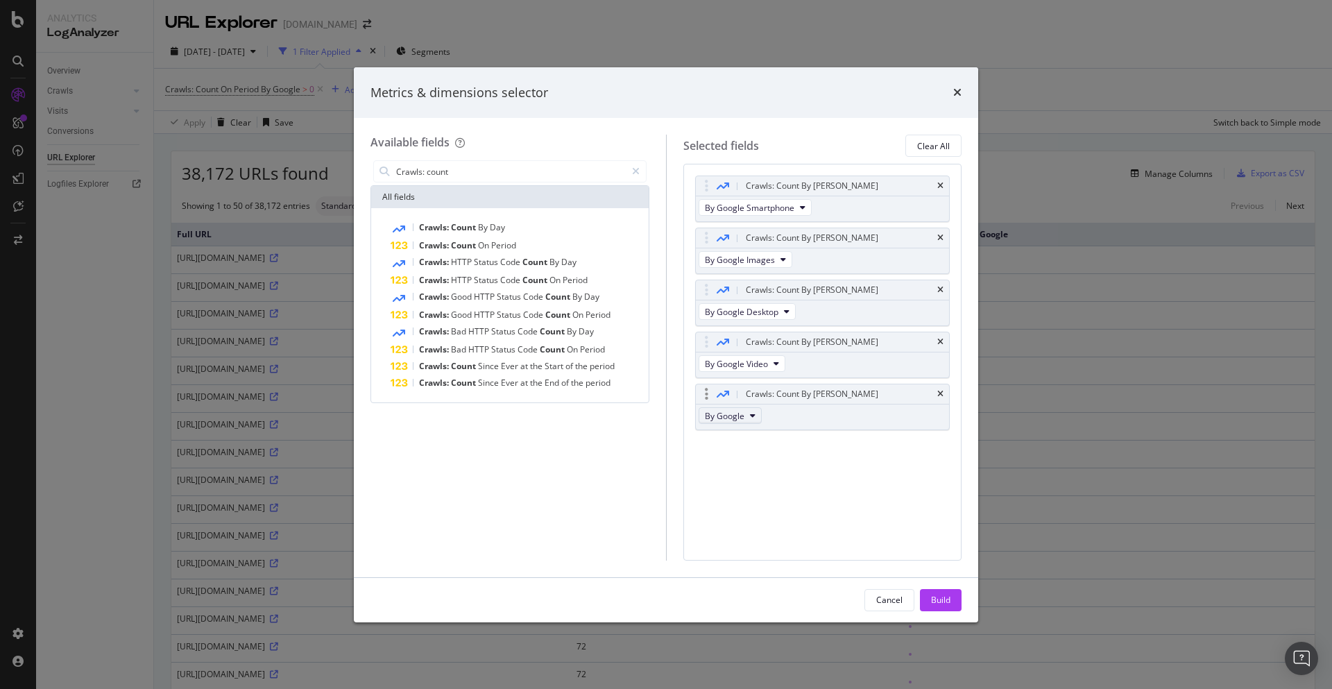
click at [738, 418] on span "By Google" at bounding box center [725, 416] width 40 height 12
click at [763, 452] on span "By Google AdsBot Mobile" at bounding box center [765, 449] width 110 height 12
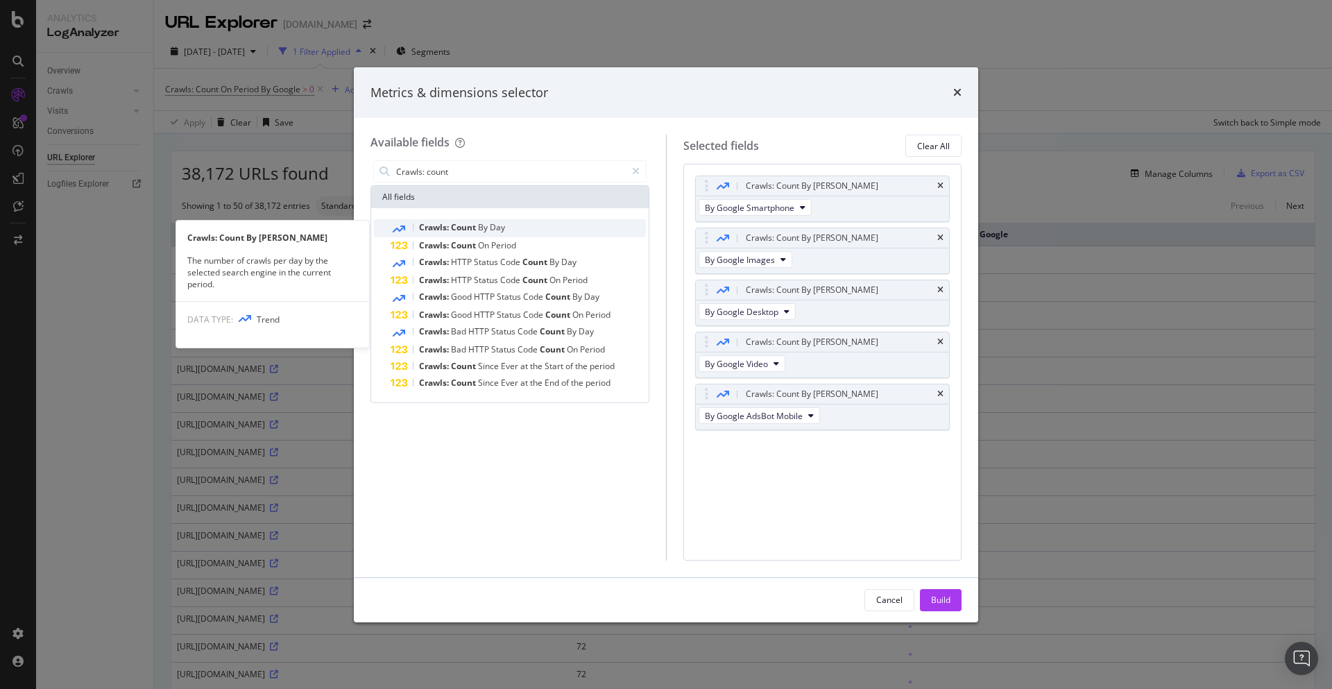
click at [504, 231] on span "Day" at bounding box center [497, 227] width 15 height 12
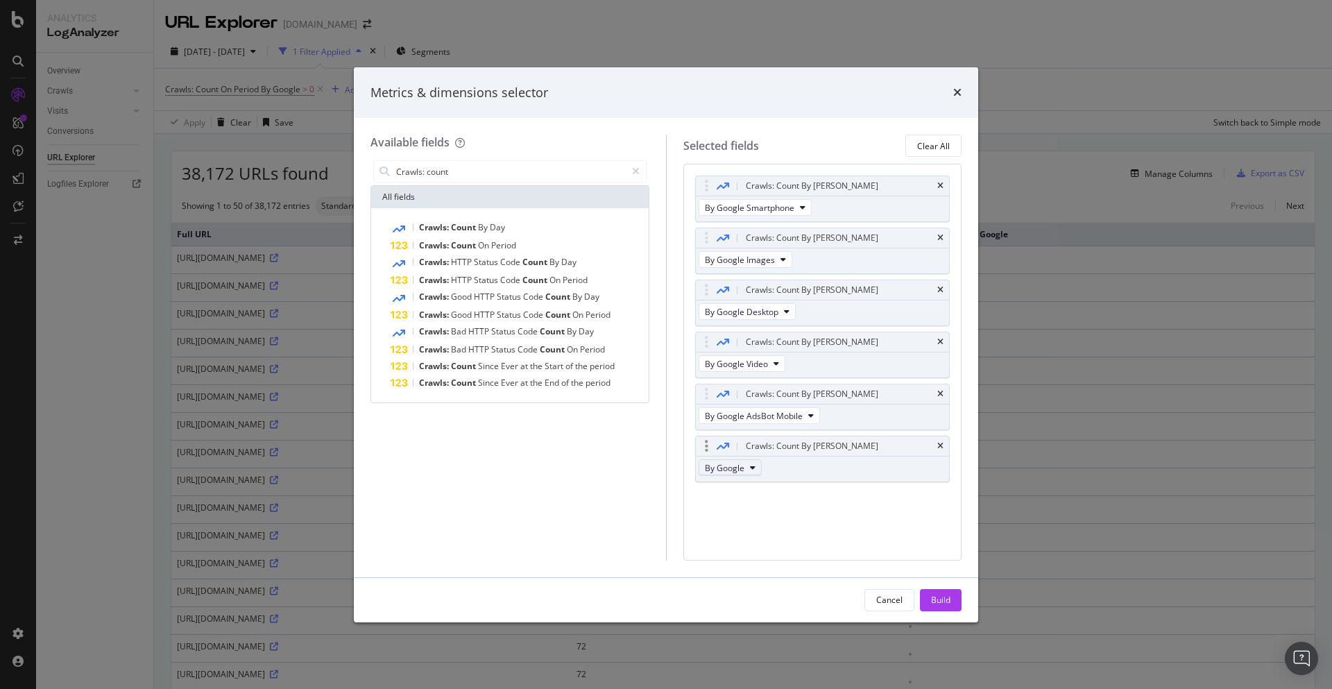
click at [745, 470] on button "By Google" at bounding box center [730, 467] width 63 height 17
click at [780, 509] on span "By Google AdsBot Desktop" at bounding box center [765, 504] width 110 height 12
click at [505, 226] on span "Day" at bounding box center [497, 227] width 15 height 12
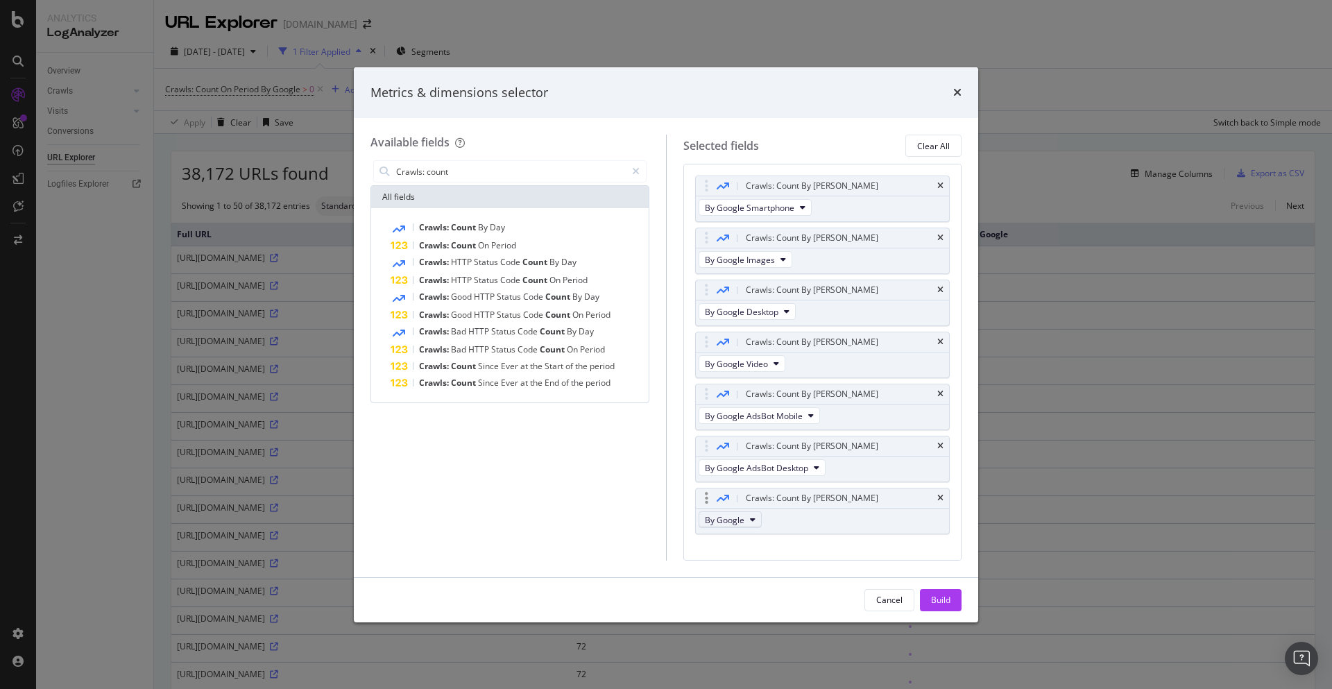
click at [756, 520] on button "By Google" at bounding box center [730, 519] width 63 height 17
click at [755, 581] on span "By Google Other" at bounding box center [765, 576] width 110 height 12
click at [941, 604] on div "Build" at bounding box center [940, 600] width 19 height 12
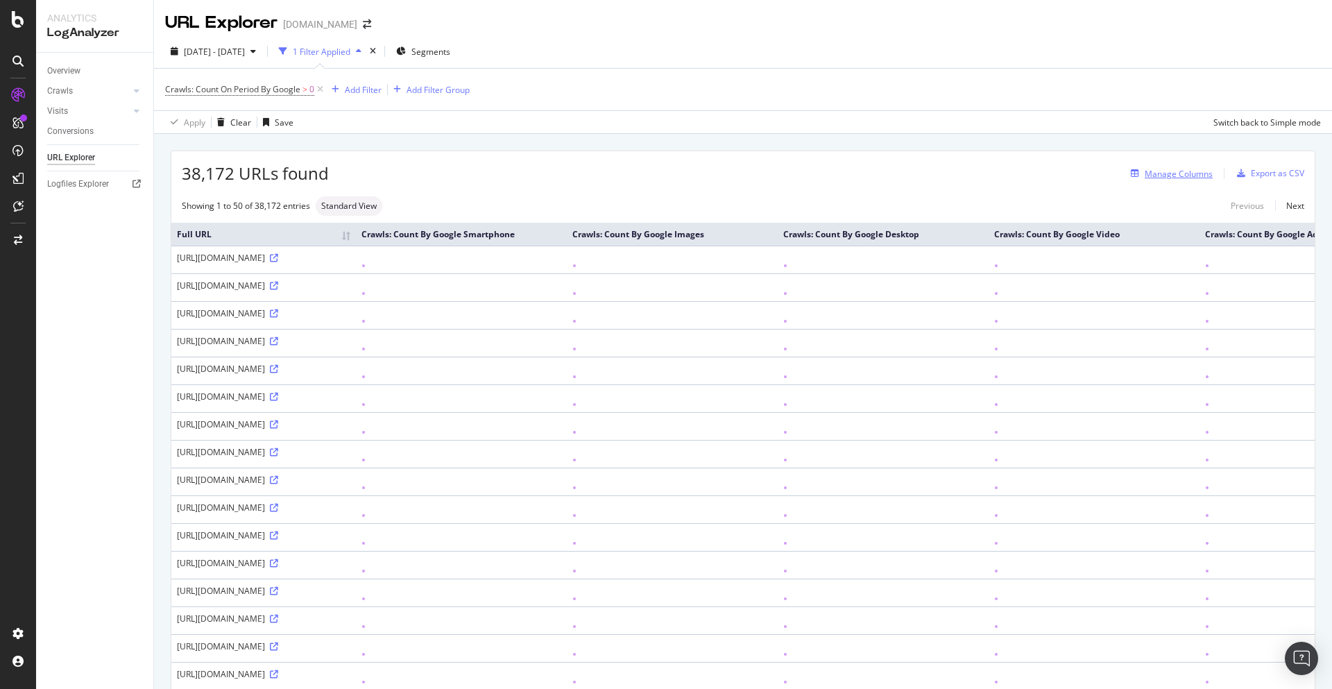
click at [1200, 176] on div "Manage Columns" at bounding box center [1179, 174] width 68 height 12
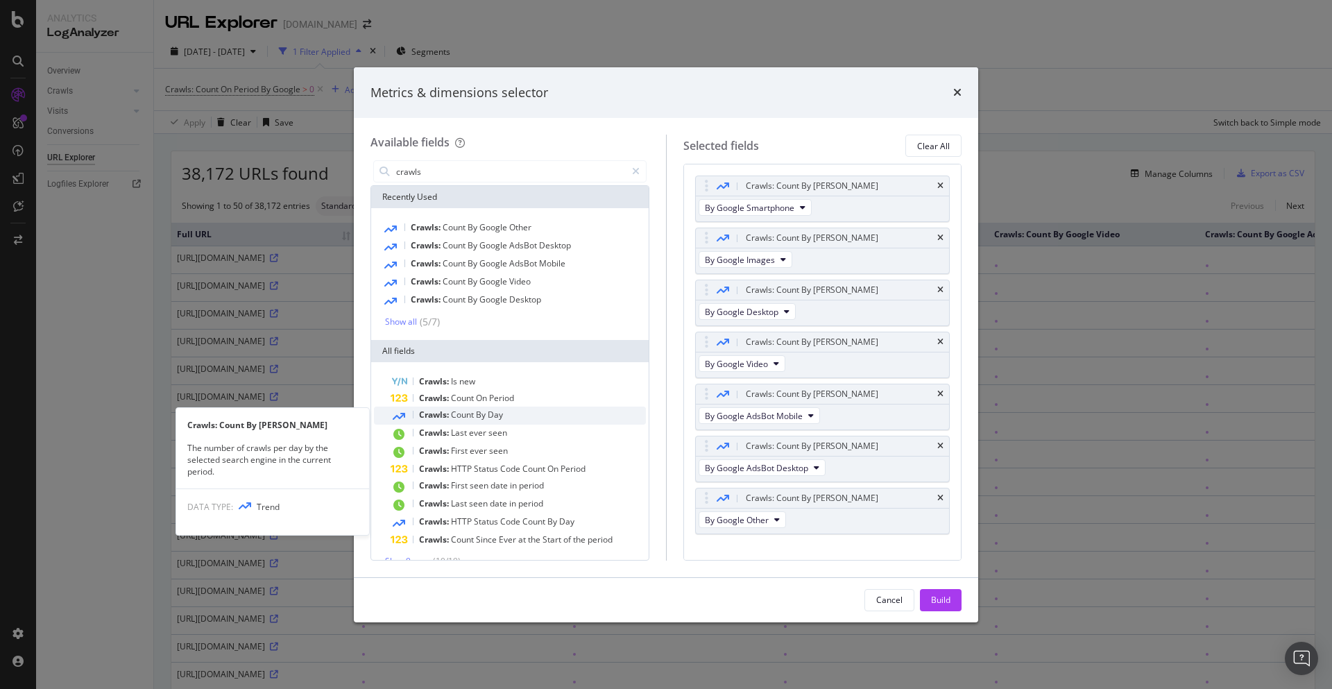
type input "crawls"
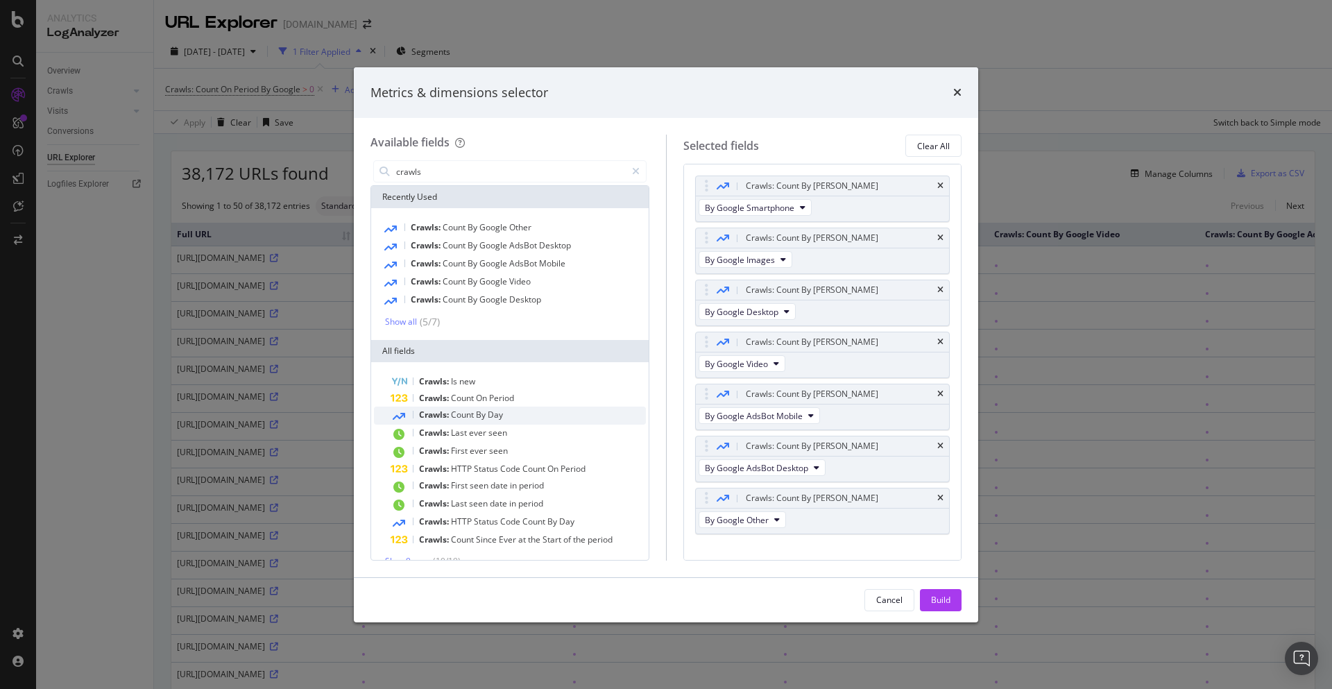
click at [494, 414] on span "Day" at bounding box center [495, 415] width 15 height 12
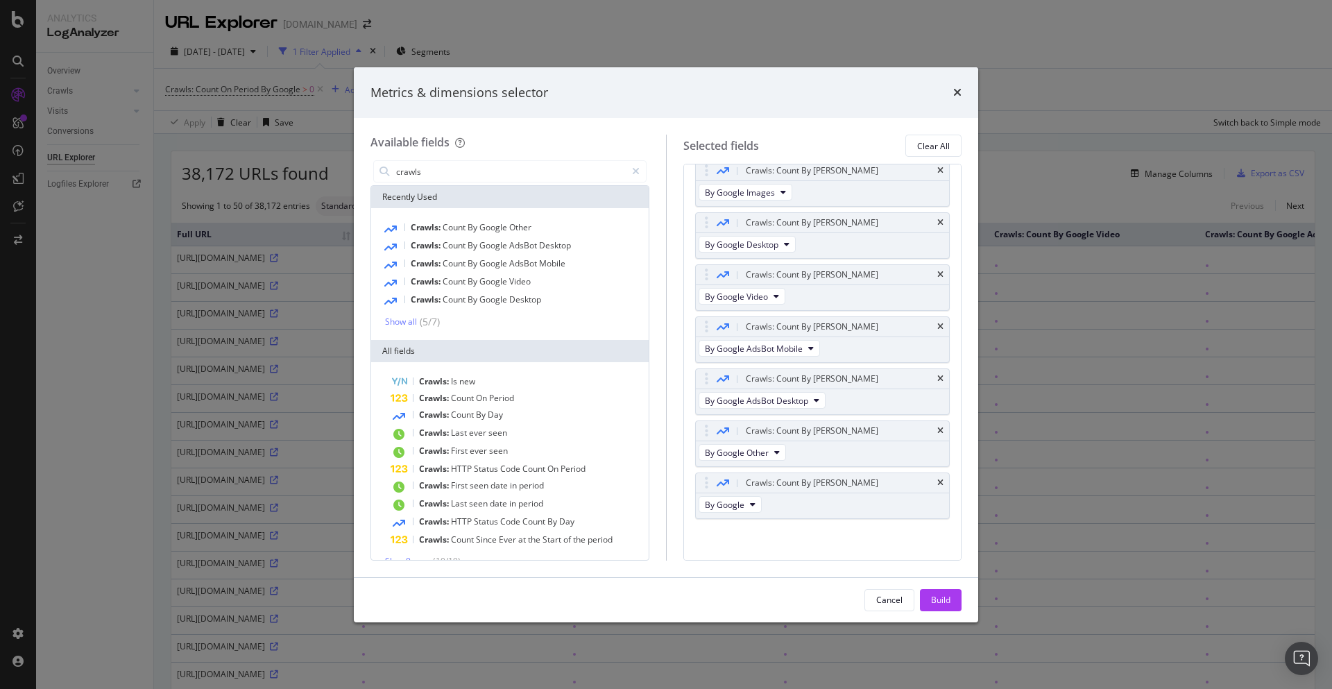
scroll to position [73, 0]
click at [730, 505] on button "By Google" at bounding box center [730, 499] width 63 height 17
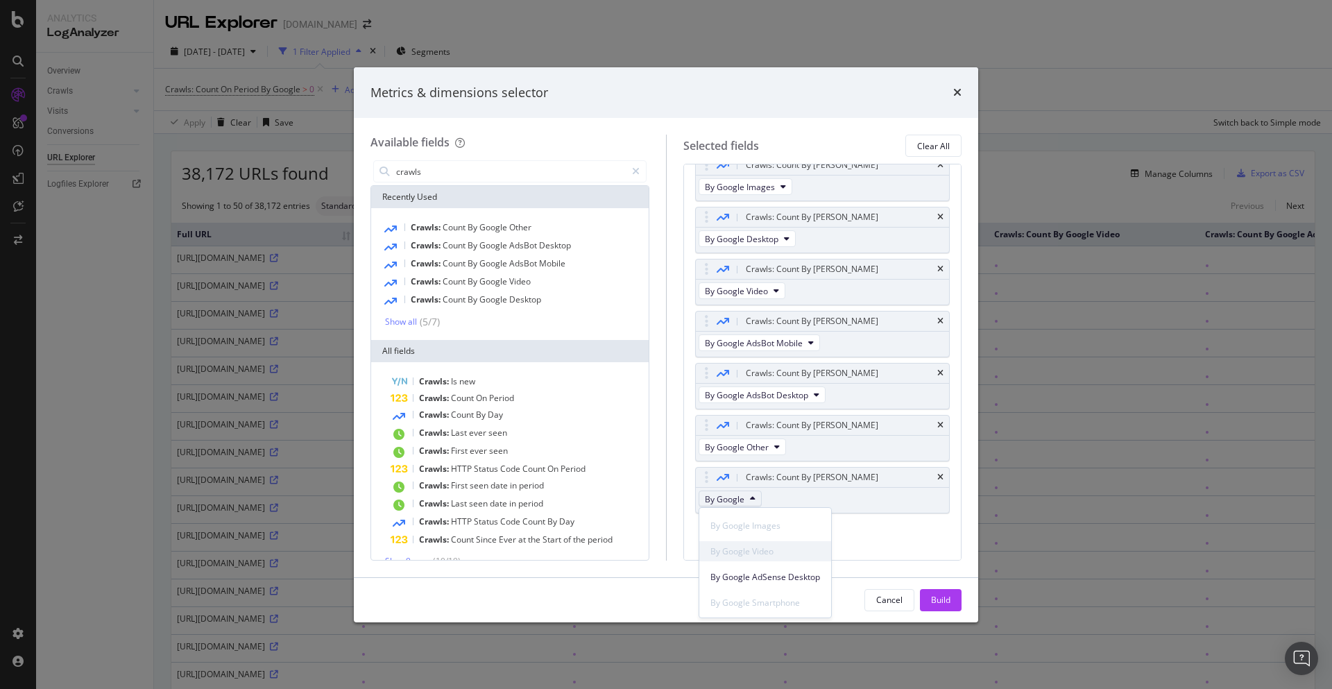
scroll to position [0, 0]
click at [743, 526] on span "By Google" at bounding box center [765, 524] width 110 height 12
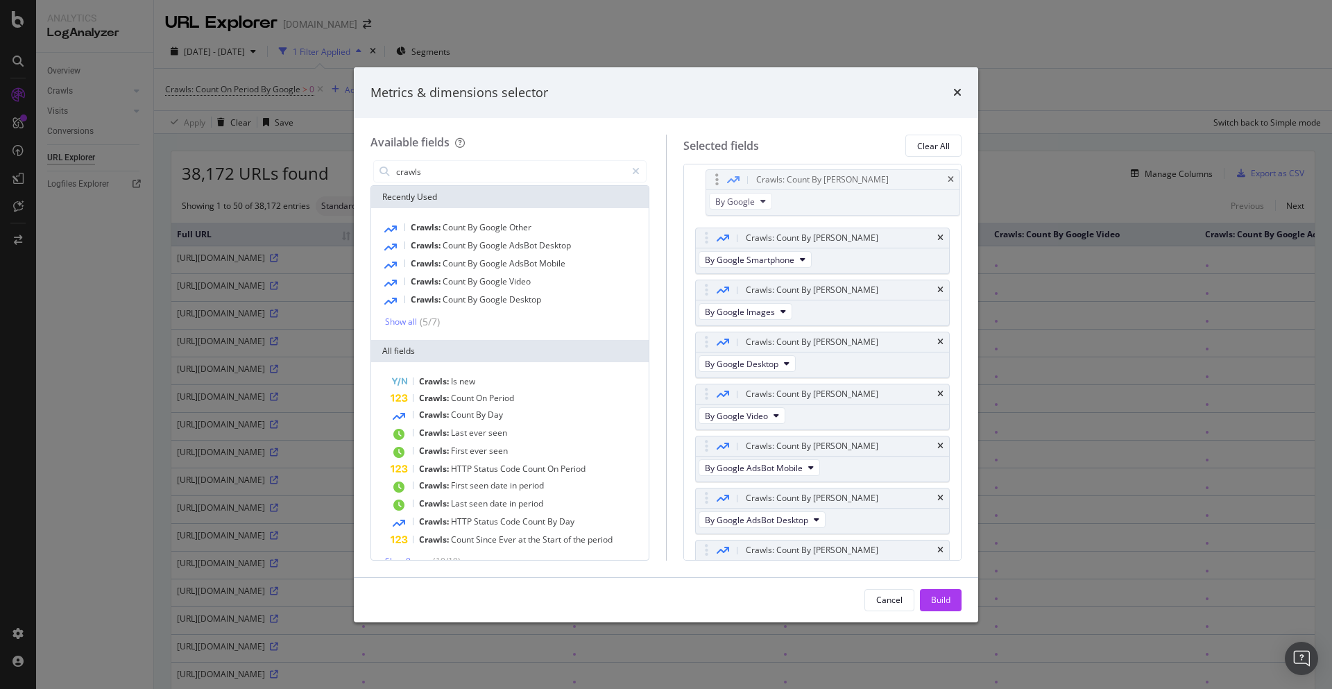
drag, startPoint x: 705, startPoint y: 477, endPoint x: 722, endPoint y: 190, distance: 287.0
click at [715, 179] on body "Analytics LogAnalyzer Overview Crawls Daily Distribution Segments Distribution …" at bounding box center [666, 344] width 1332 height 689
click at [940, 604] on div "Build" at bounding box center [940, 600] width 19 height 12
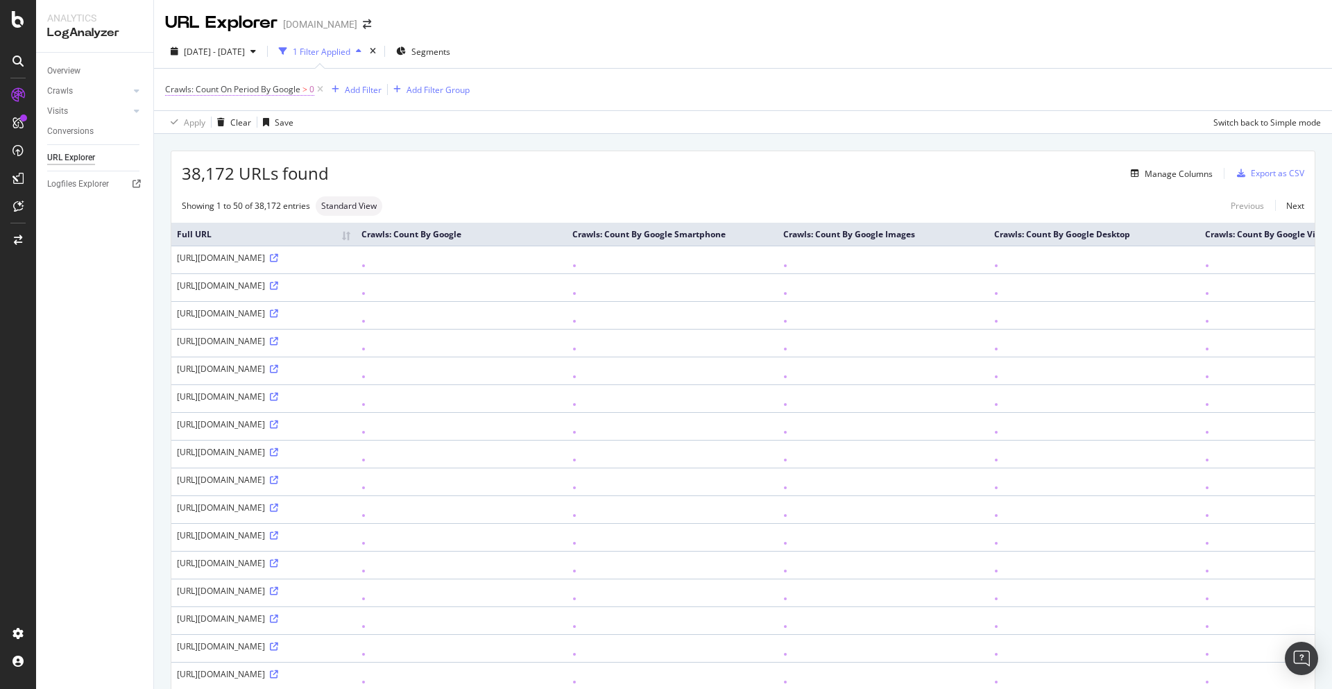
click at [223, 92] on span "Crawls: Count On Period By Google" at bounding box center [232, 89] width 135 height 12
click at [310, 196] on div "Apply" at bounding box center [319, 199] width 22 height 12
click at [1170, 171] on div "Manage Columns" at bounding box center [1179, 174] width 68 height 12
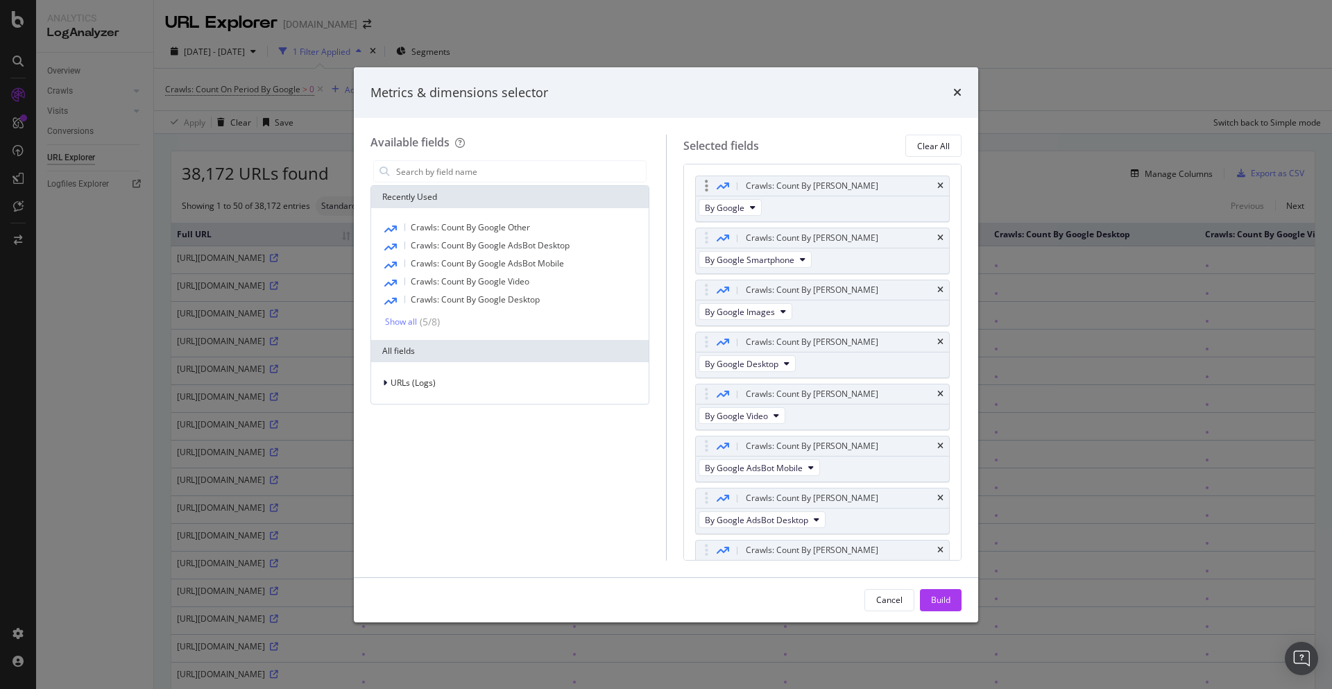
click at [726, 185] on icon "modal" at bounding box center [723, 185] width 12 height 11
click at [781, 191] on div "Crawls: Count By Day" at bounding box center [812, 186] width 133 height 14
click at [705, 181] on icon "modal" at bounding box center [706, 186] width 3 height 14
click at [772, 189] on div "Crawls: Count By Day" at bounding box center [812, 186] width 133 height 14
click at [946, 596] on div "Build" at bounding box center [940, 600] width 19 height 12
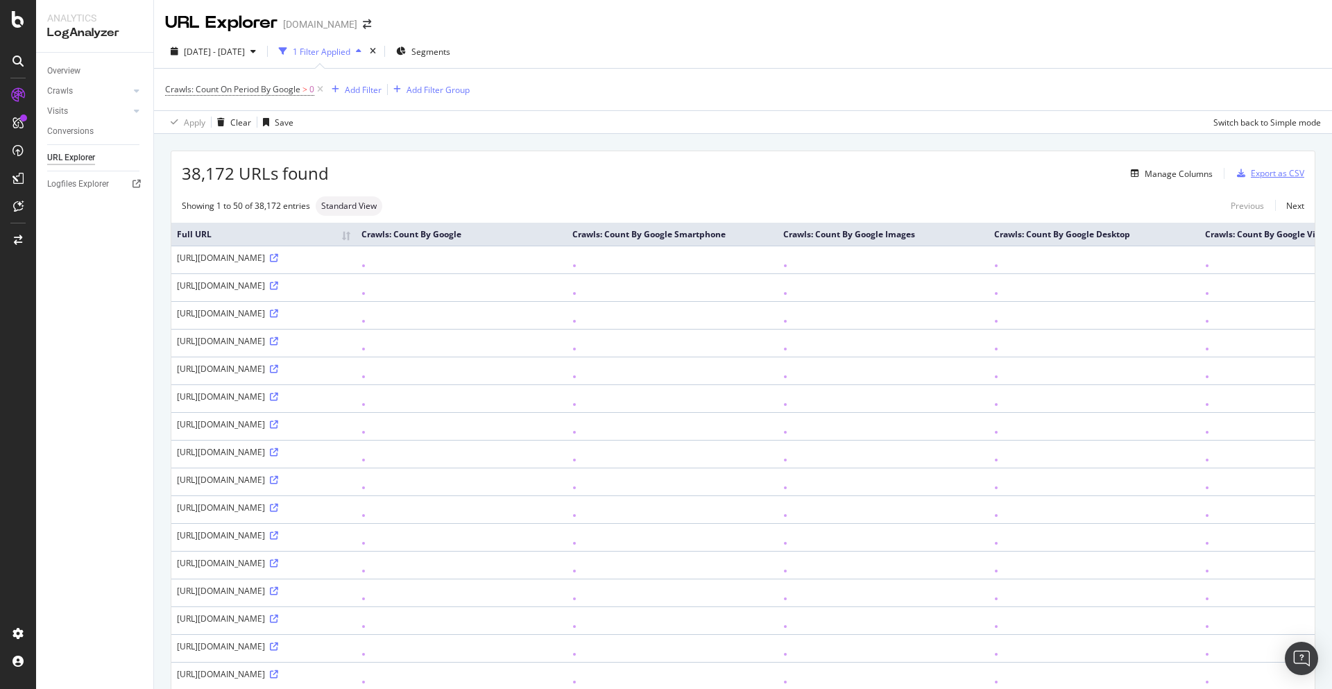
click at [1277, 170] on div "Export as CSV" at bounding box center [1277, 173] width 53 height 12
